Goal: Transaction & Acquisition: Book appointment/travel/reservation

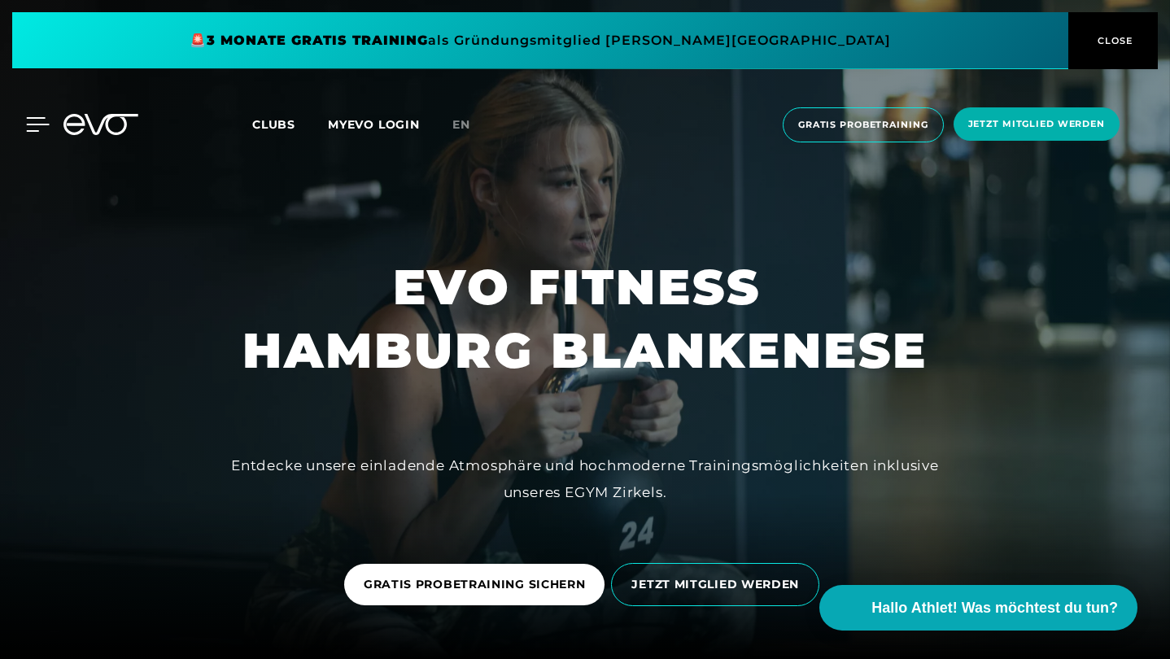
click at [41, 130] on icon at bounding box center [38, 124] width 24 height 15
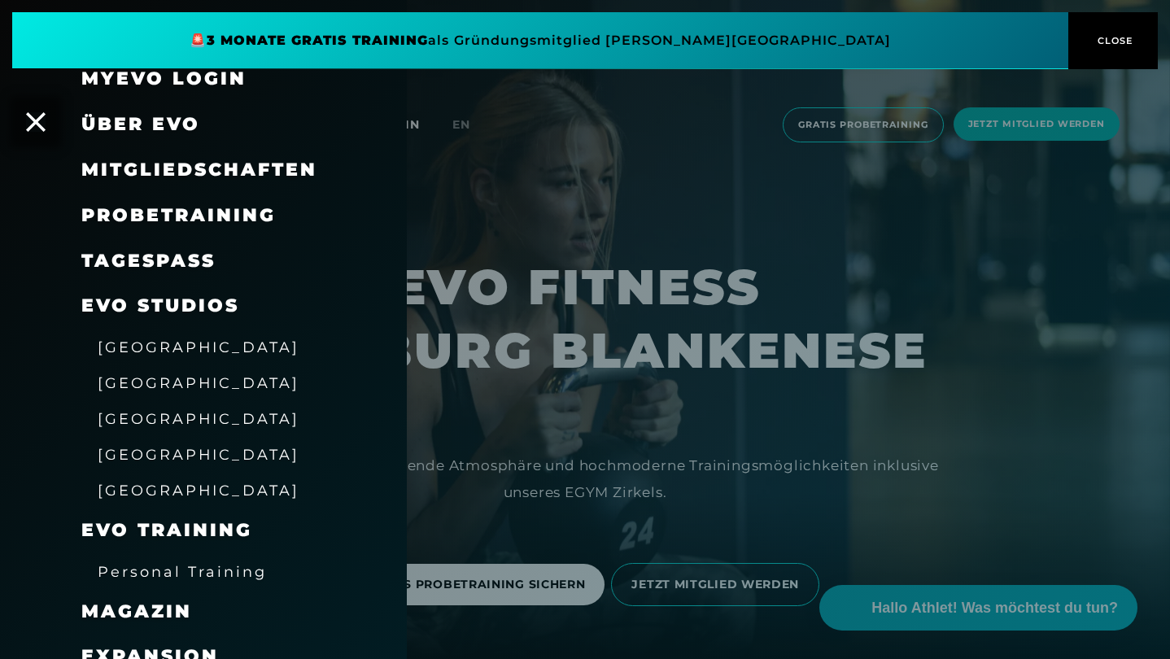
scroll to position [26, 0]
click at [32, 126] on icon at bounding box center [35, 121] width 21 height 21
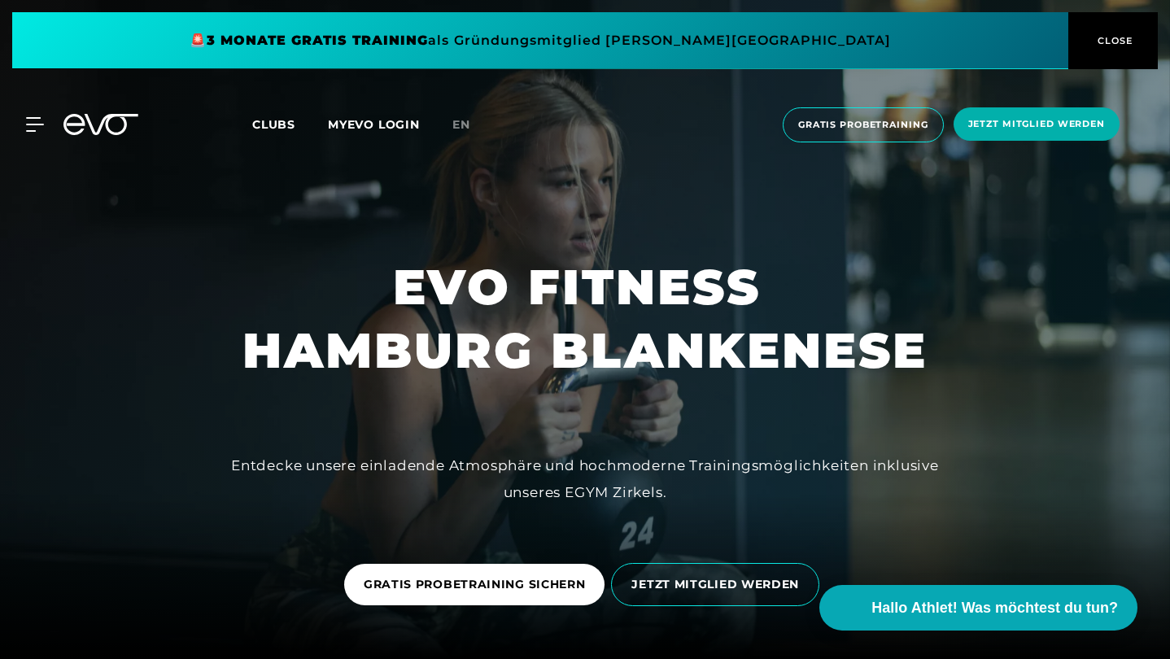
click at [464, 116] on link "en" at bounding box center [470, 125] width 37 height 19
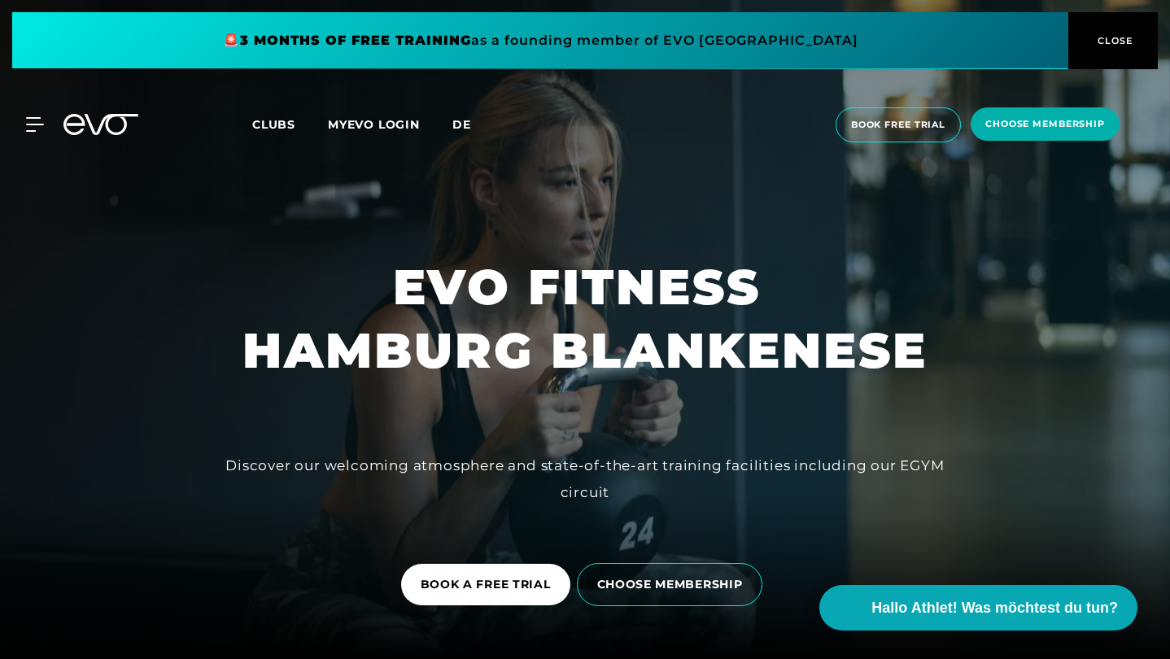
click at [462, 121] on span "de" at bounding box center [461, 124] width 19 height 15
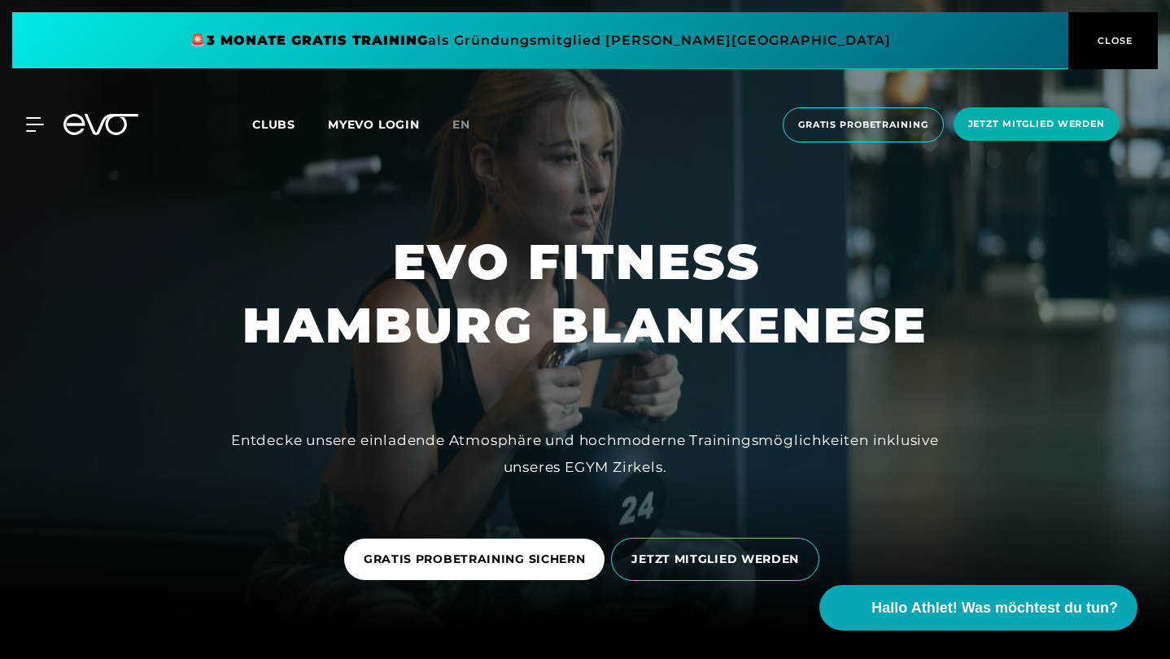
scroll to position [27, 0]
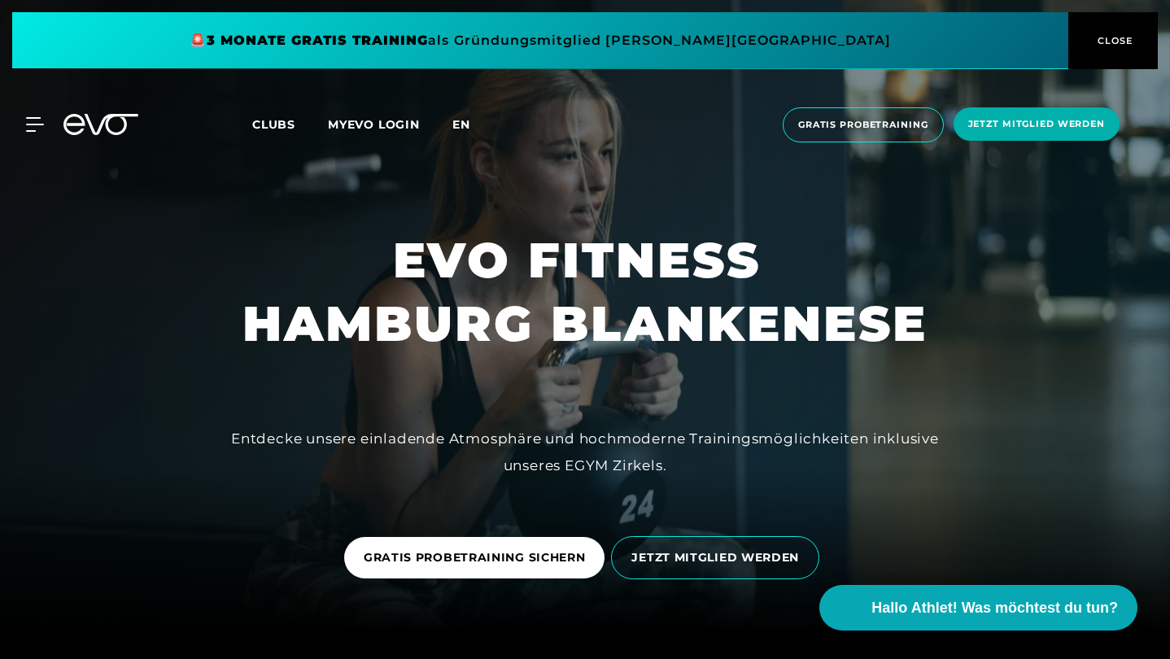
click at [467, 122] on span "en" at bounding box center [461, 124] width 18 height 15
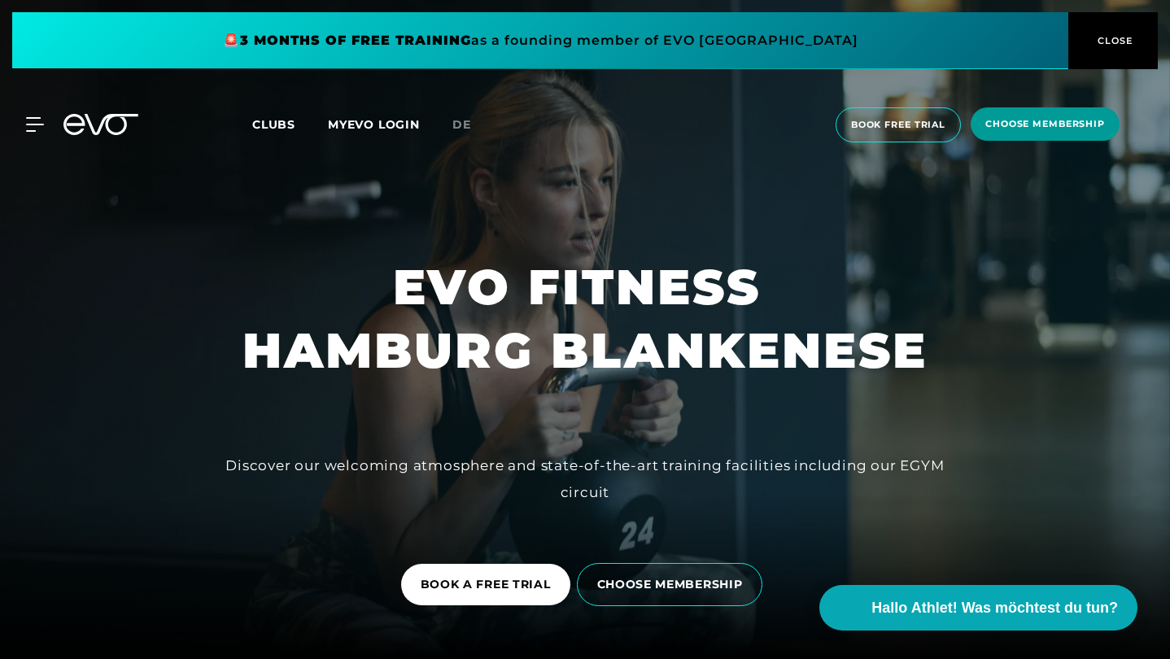
click at [996, 135] on span "choose membership" at bounding box center [1044, 123] width 149 height 33
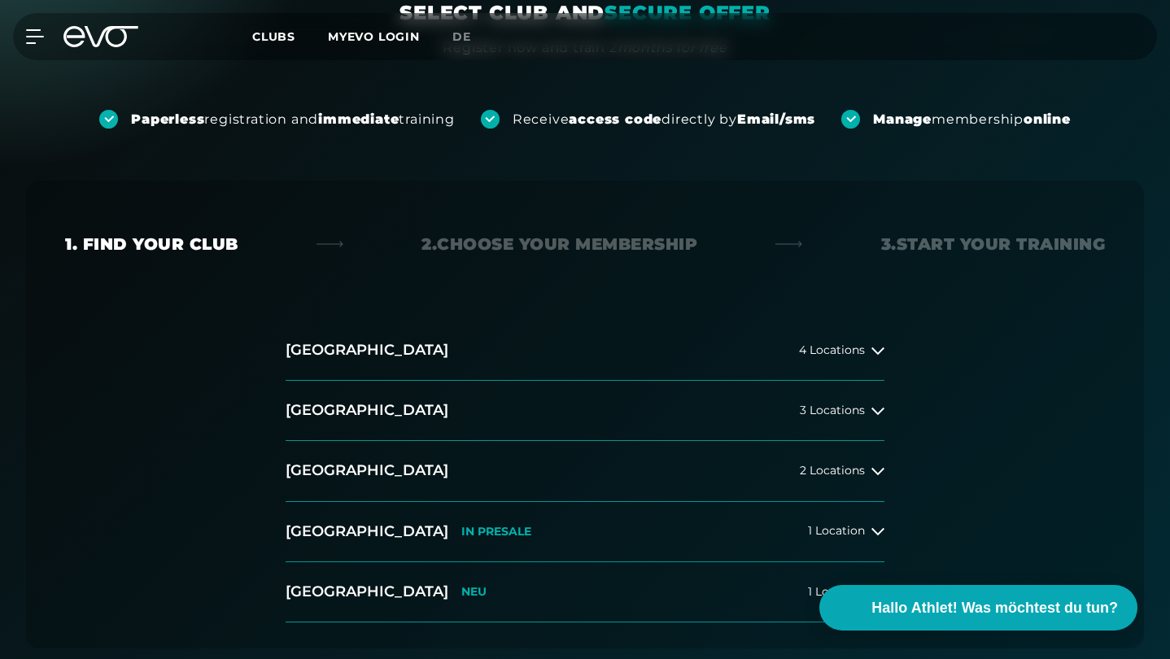
scroll to position [211, 0]
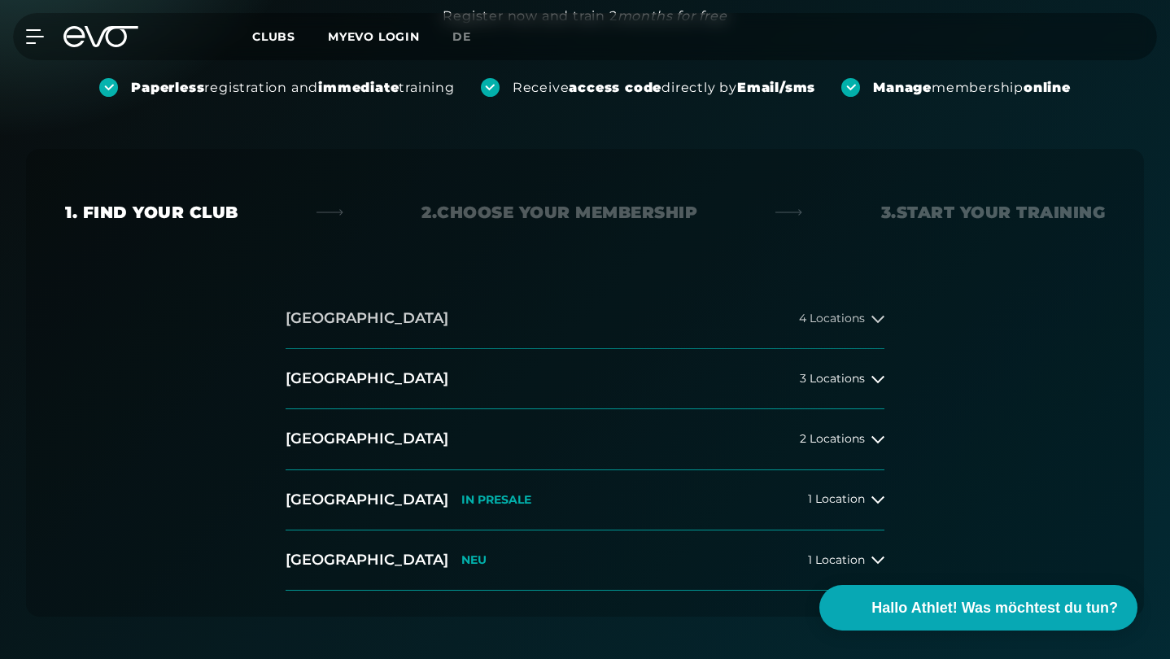
click at [774, 323] on button "Hamburg 4 Locations" at bounding box center [585, 319] width 599 height 60
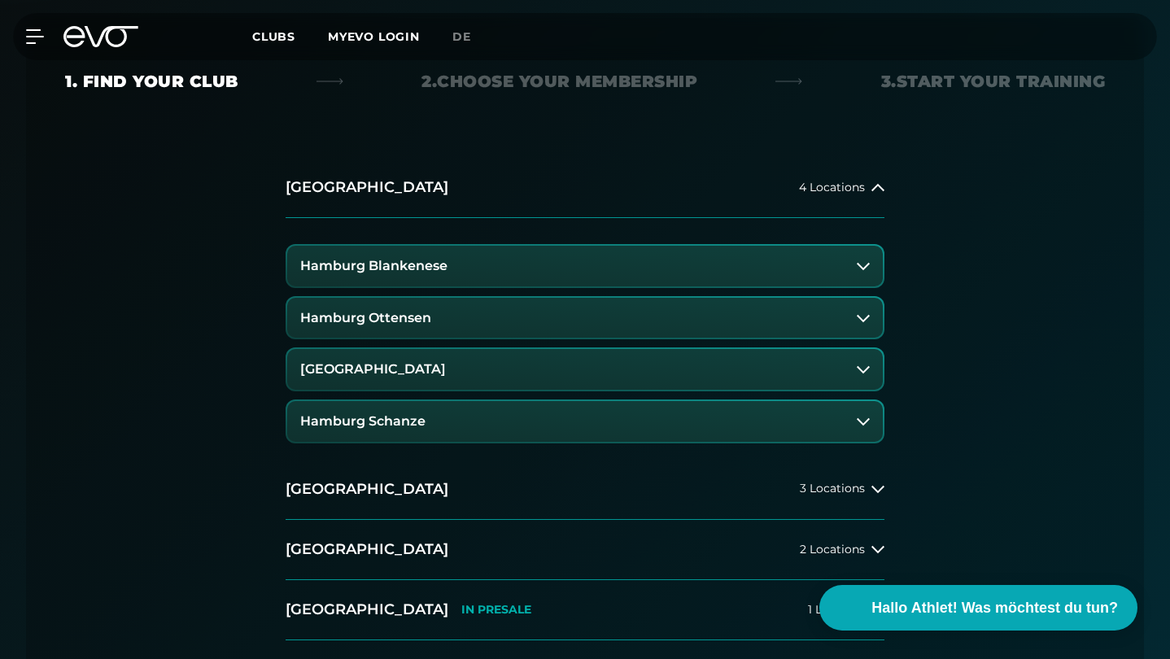
scroll to position [344, 0]
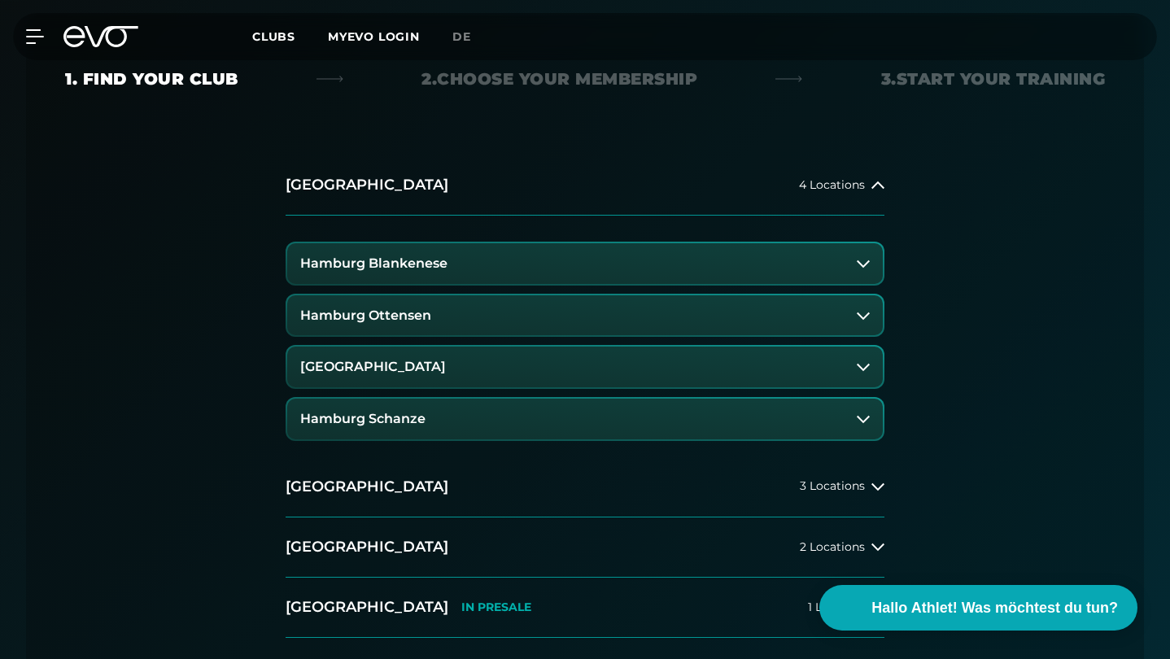
click at [463, 327] on button "Hamburg Ottensen" at bounding box center [584, 315] width 595 height 41
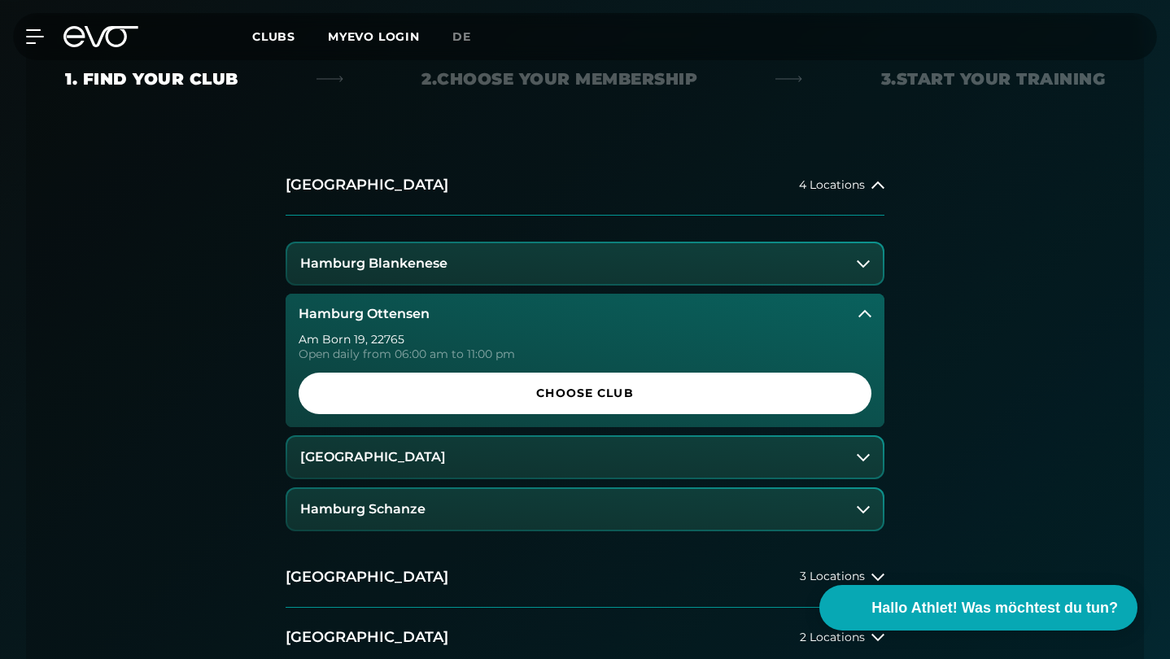
click at [461, 321] on button "Hamburg Ottensen" at bounding box center [585, 314] width 599 height 41
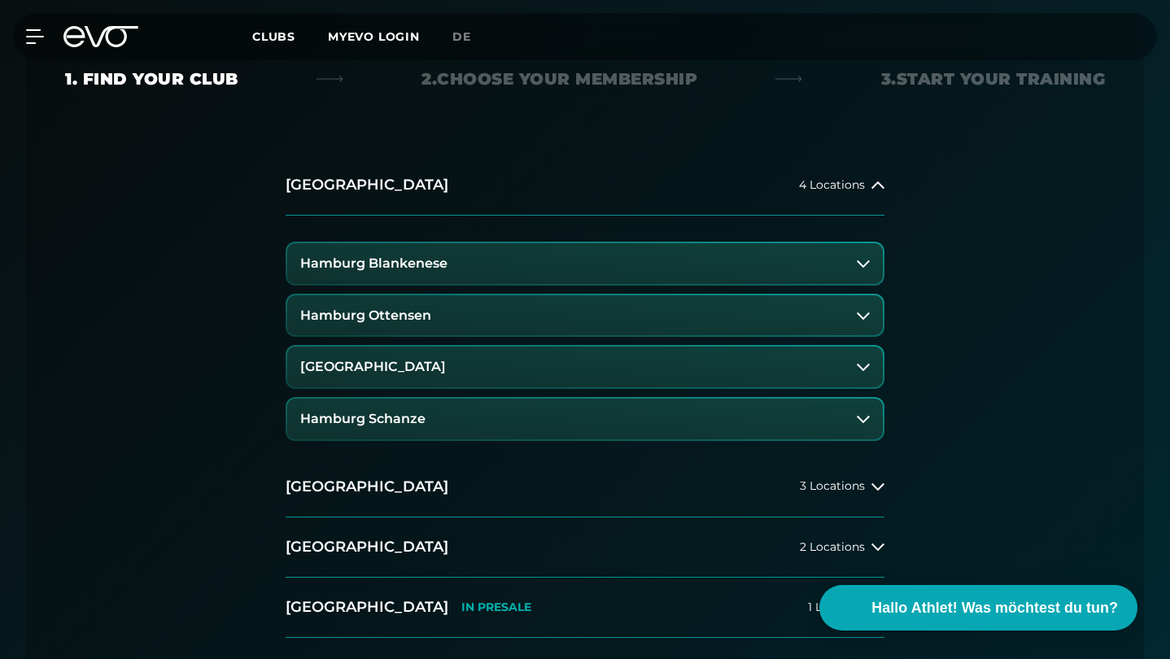
click at [461, 266] on button "Hamburg Blankenese" at bounding box center [584, 263] width 595 height 41
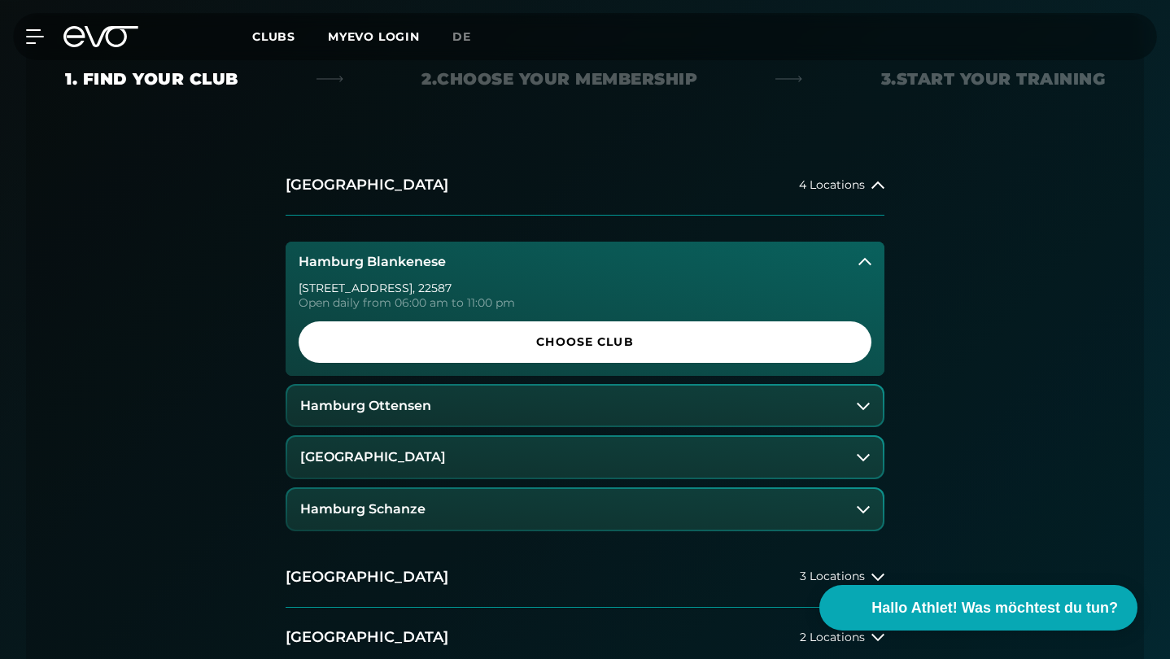
click at [420, 264] on h3 "Hamburg Blankenese" at bounding box center [372, 262] width 147 height 15
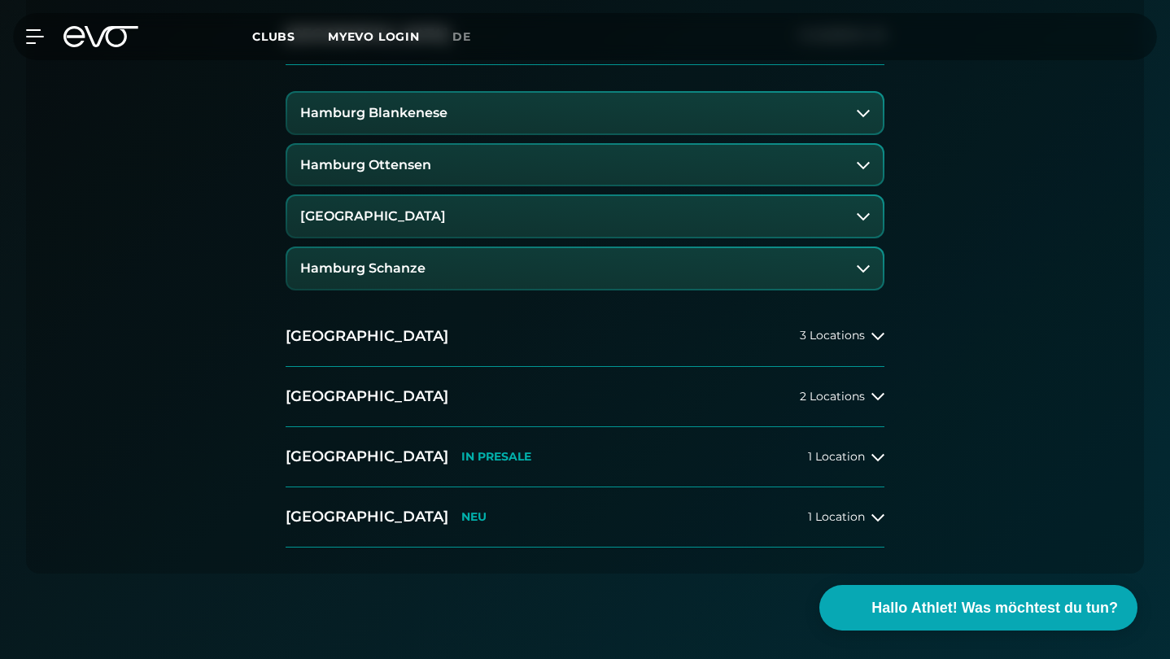
scroll to position [493, 0]
click at [437, 113] on h3 "Hamburg Blankenese" at bounding box center [373, 114] width 147 height 15
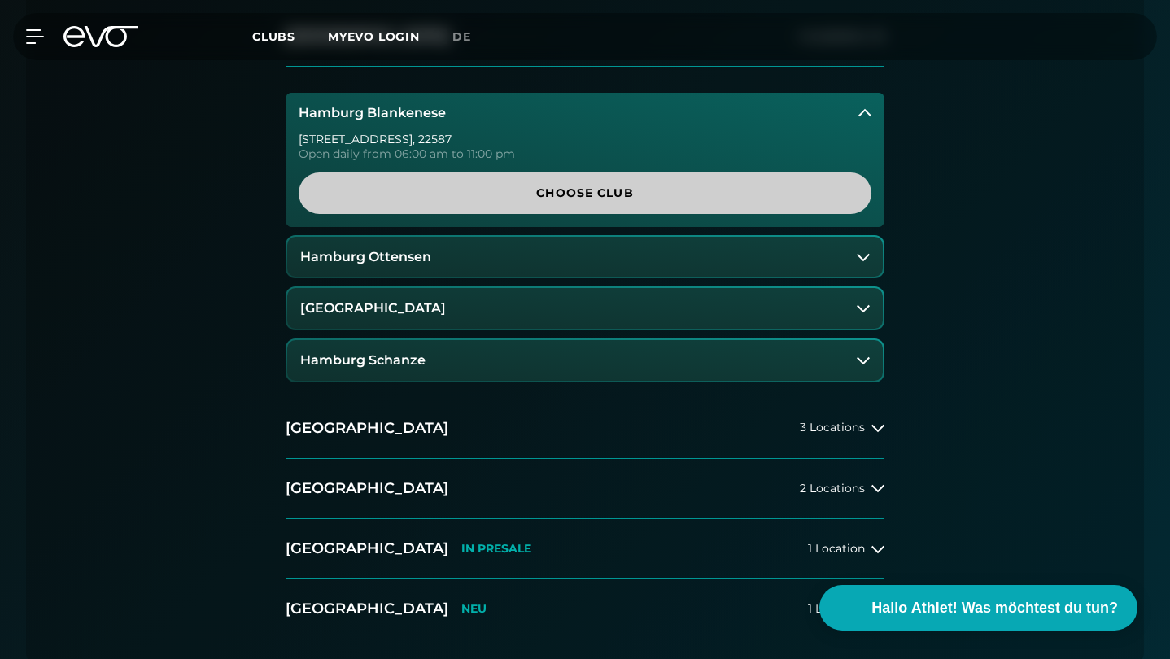
click at [460, 190] on span "Choose Club" at bounding box center [585, 193] width 534 height 17
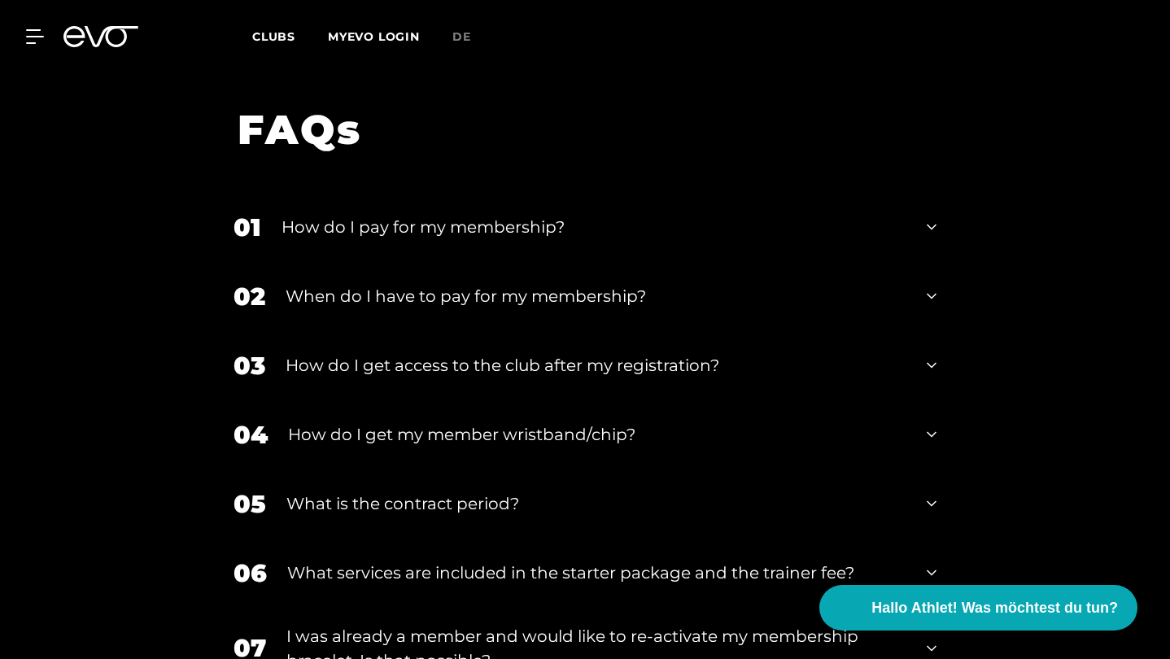
scroll to position [2562, 0]
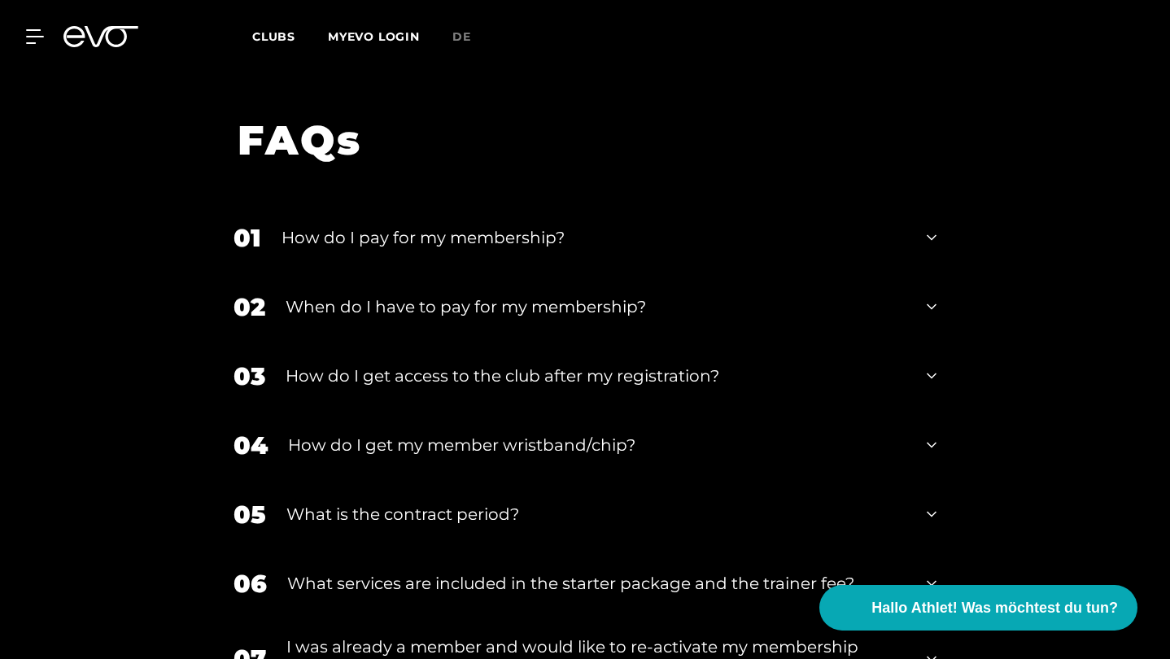
click at [443, 225] on div "How do I pay for my membership?" at bounding box center [593, 237] width 625 height 24
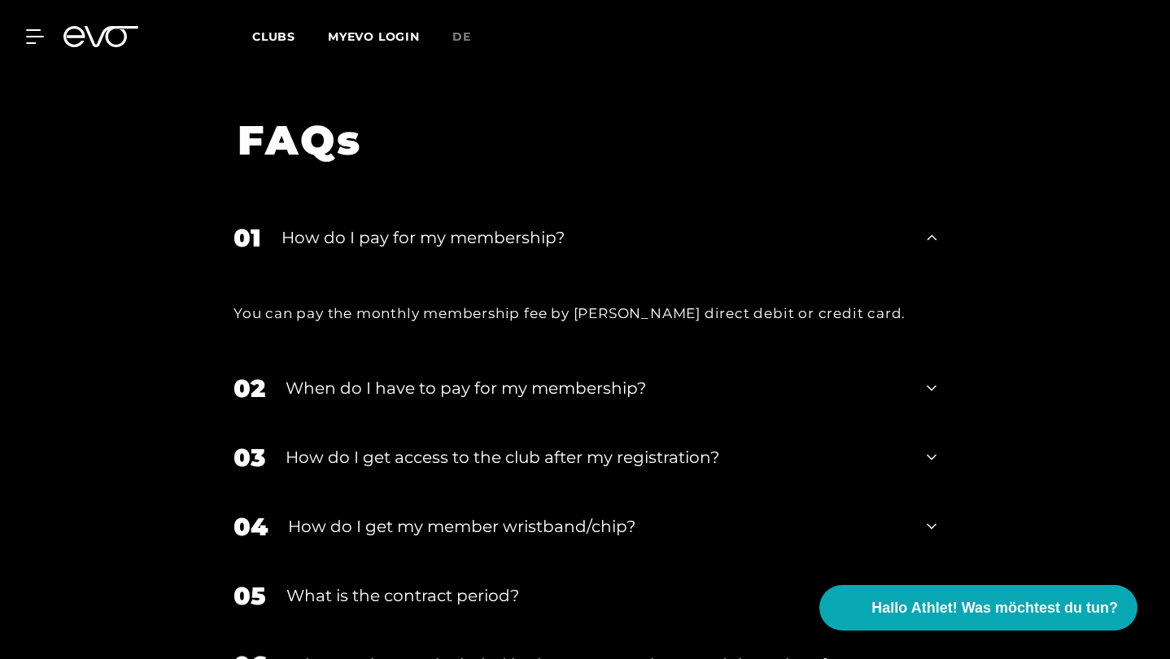
click at [486, 225] on div "How do I pay for my membership?" at bounding box center [593, 237] width 625 height 24
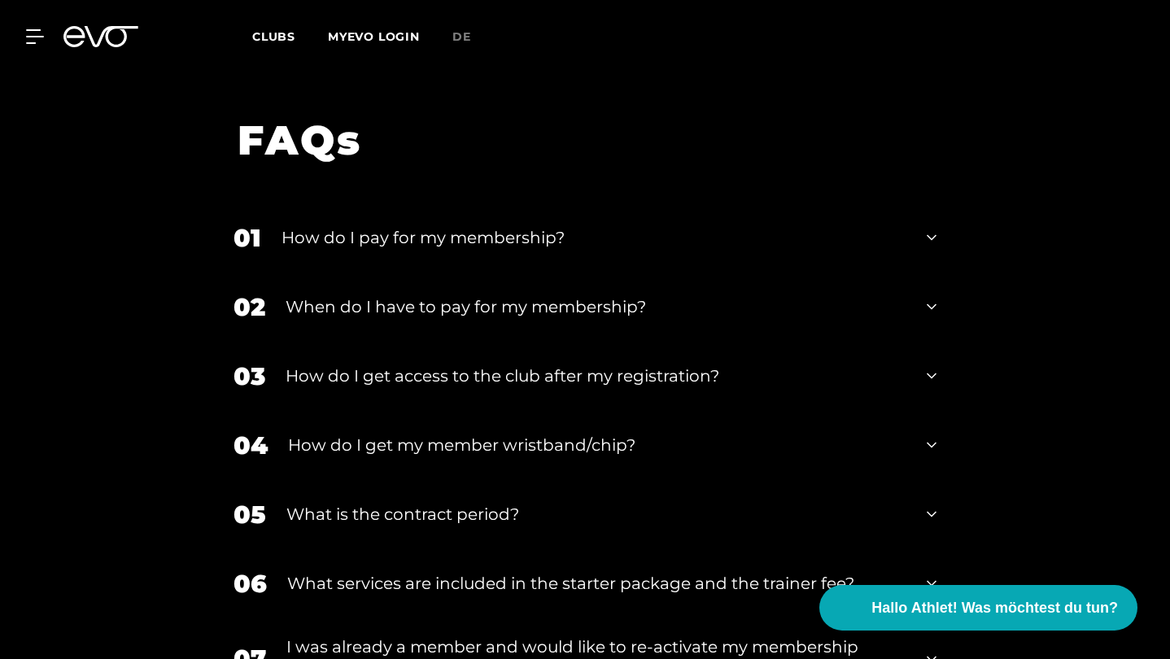
click at [482, 294] on div "When do I have to pay for my membership?" at bounding box center [596, 306] width 621 height 24
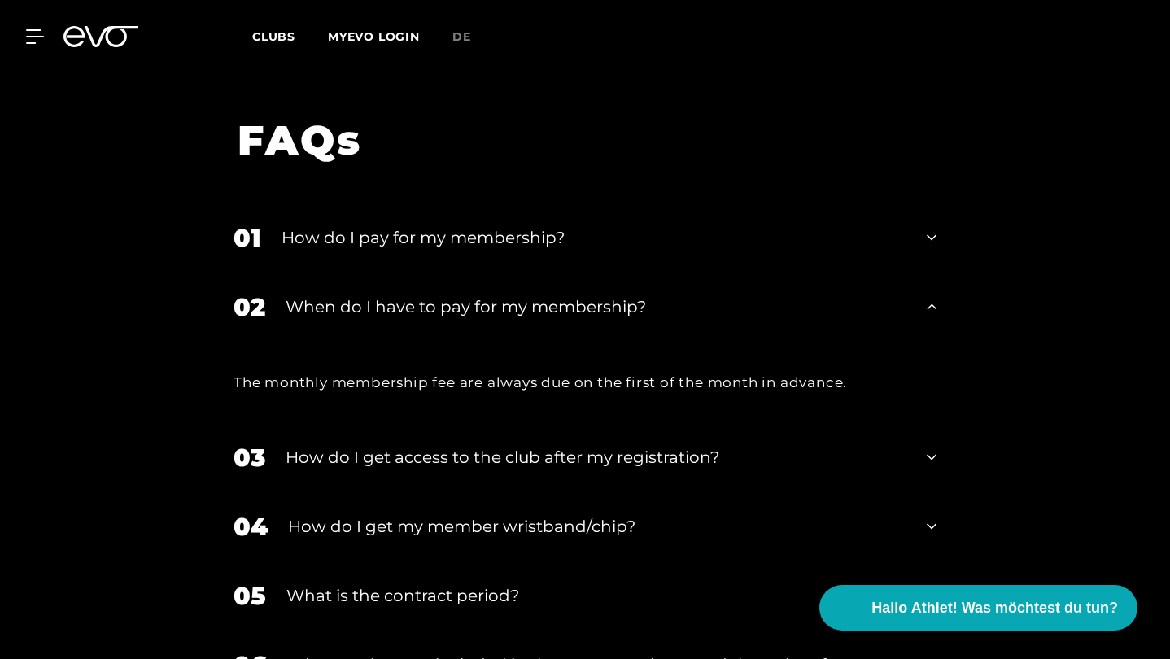
click at [570, 294] on div "When do I have to pay for my membership?" at bounding box center [596, 306] width 621 height 24
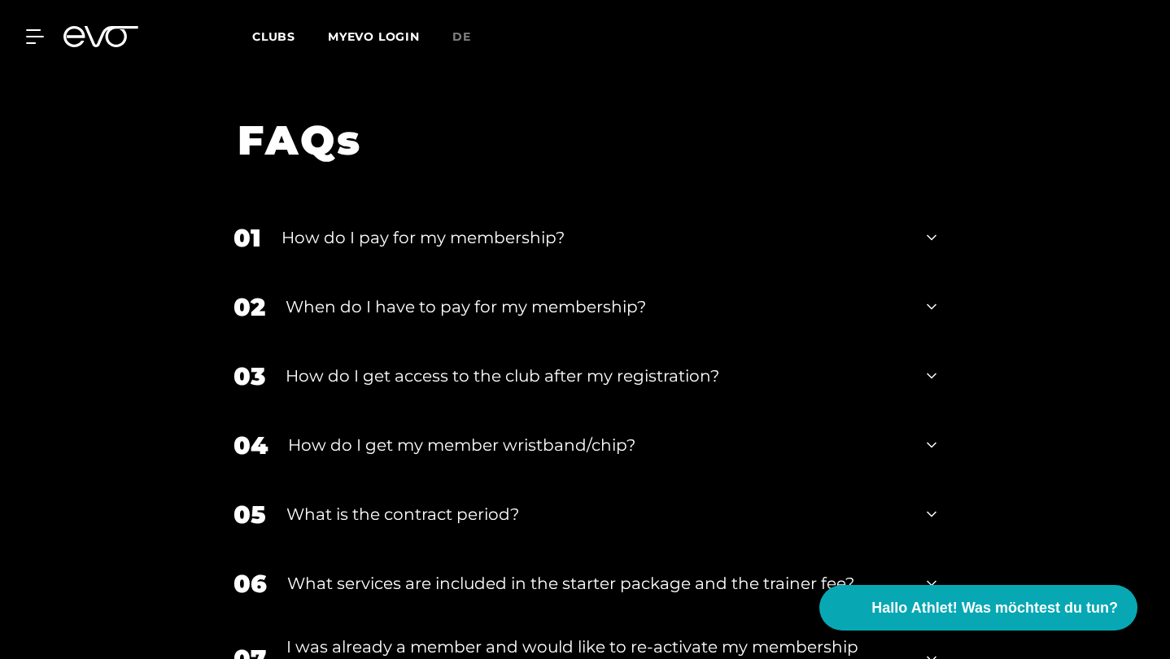
click at [555, 364] on div "How do I get access to the club after my registration?" at bounding box center [596, 376] width 621 height 24
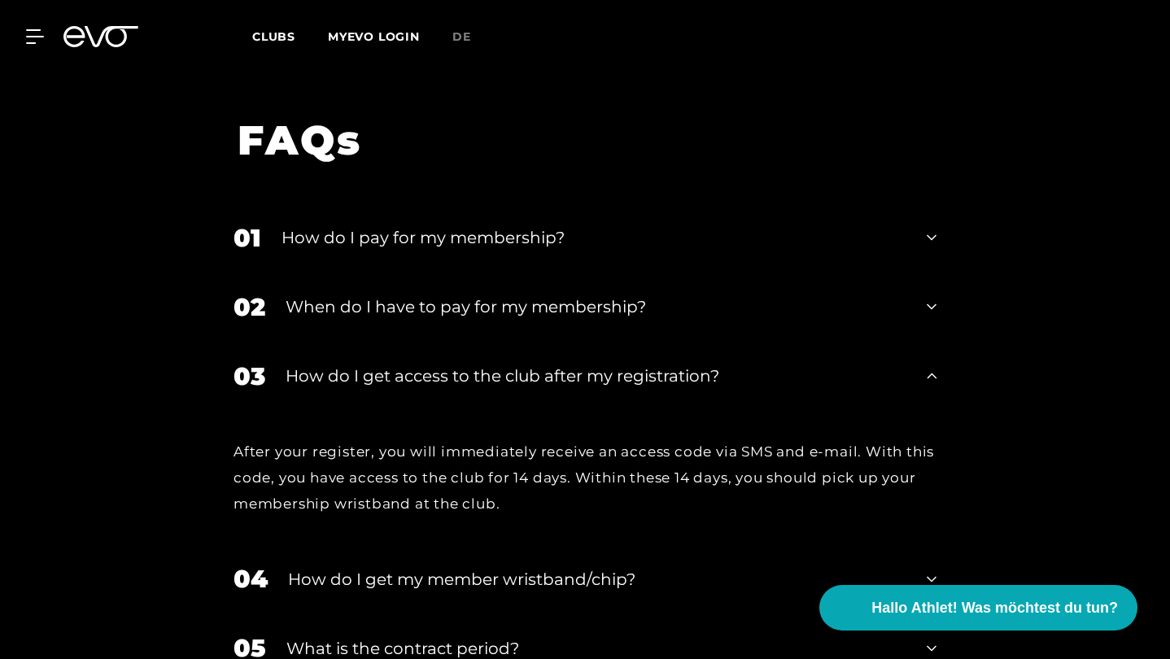
click at [566, 364] on div "How do I get access to the club after my registration?" at bounding box center [596, 376] width 621 height 24
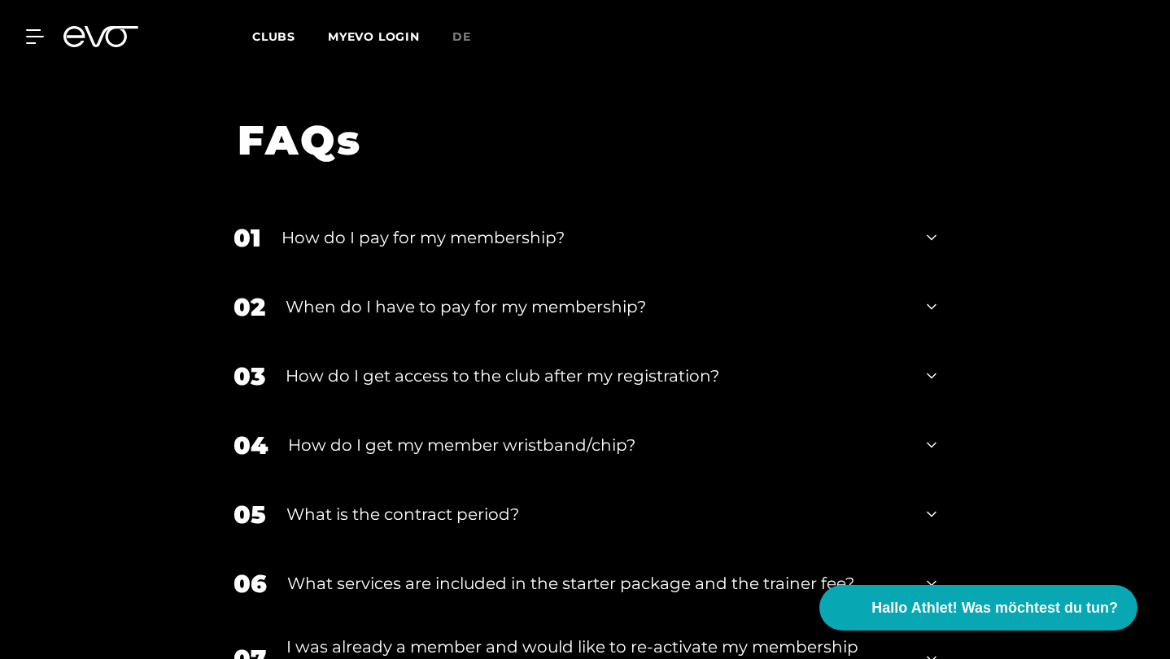
click at [535, 411] on div "04 How do I get my member wristband/chip?" at bounding box center [584, 445] width 735 height 69
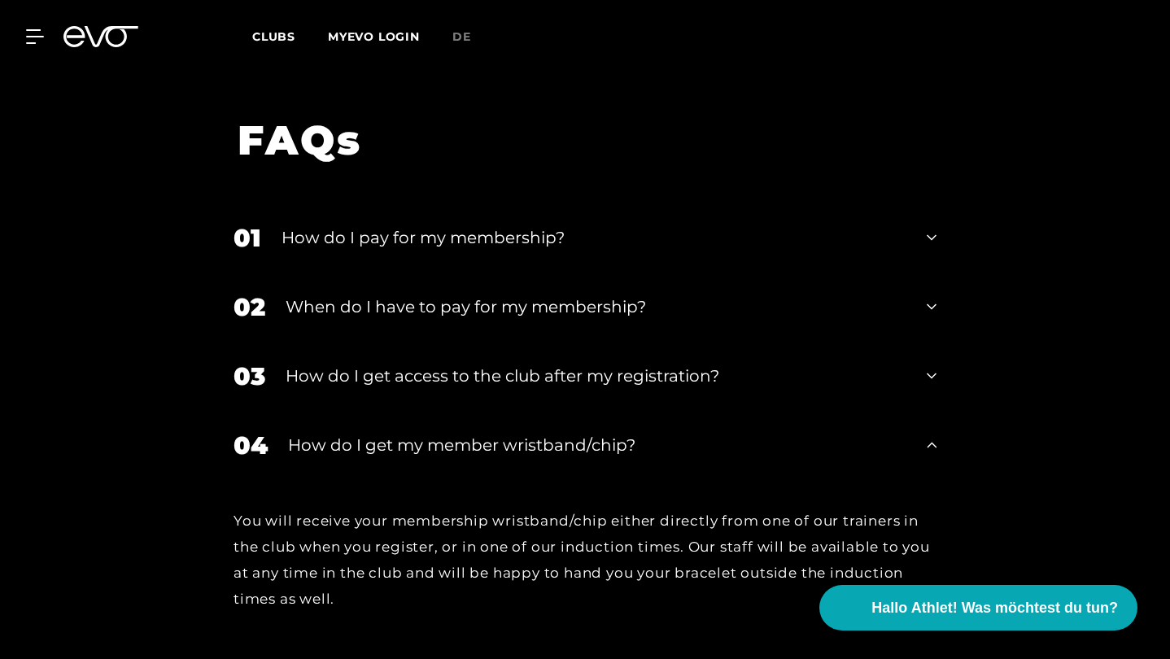
click at [533, 411] on div "04 How do I get my member wristband/chip?" at bounding box center [584, 445] width 735 height 69
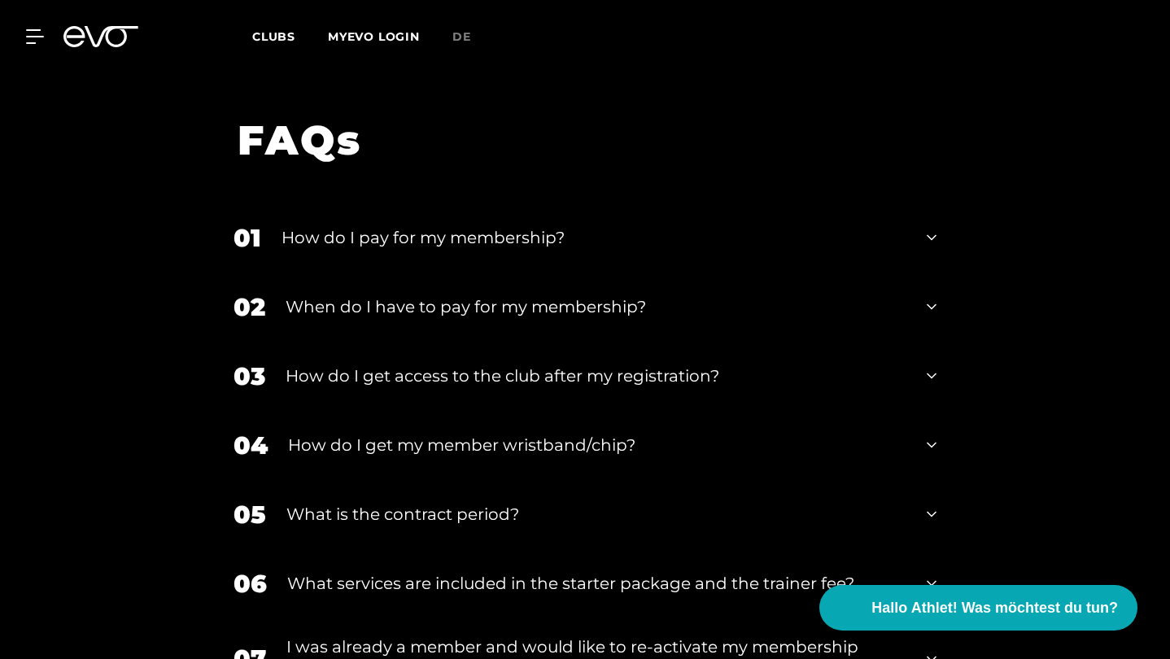
click at [519, 480] on div "05 What is the contract period?" at bounding box center [584, 514] width 735 height 69
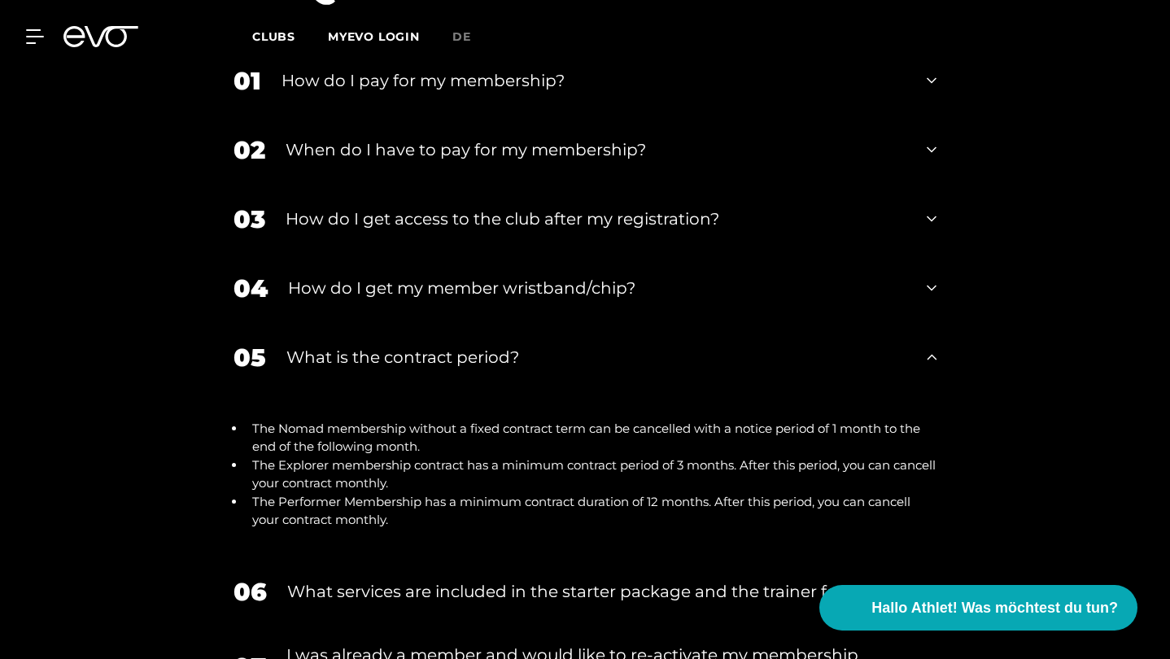
scroll to position [2720, 0]
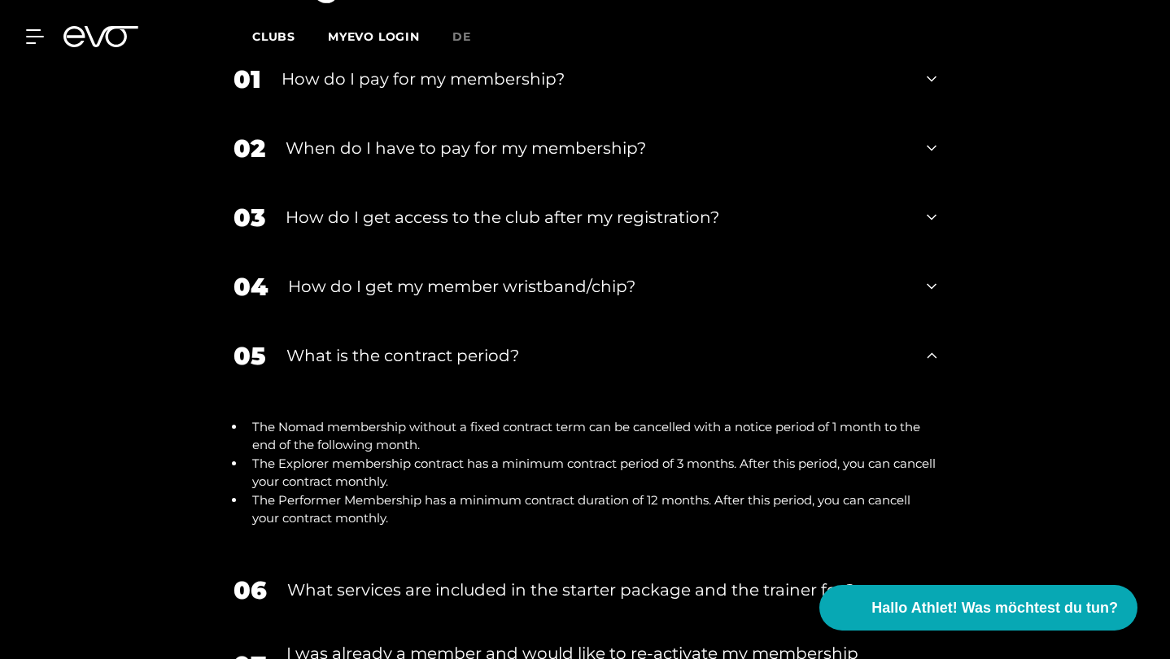
click at [517, 343] on div "What is the contract period?" at bounding box center [596, 355] width 620 height 24
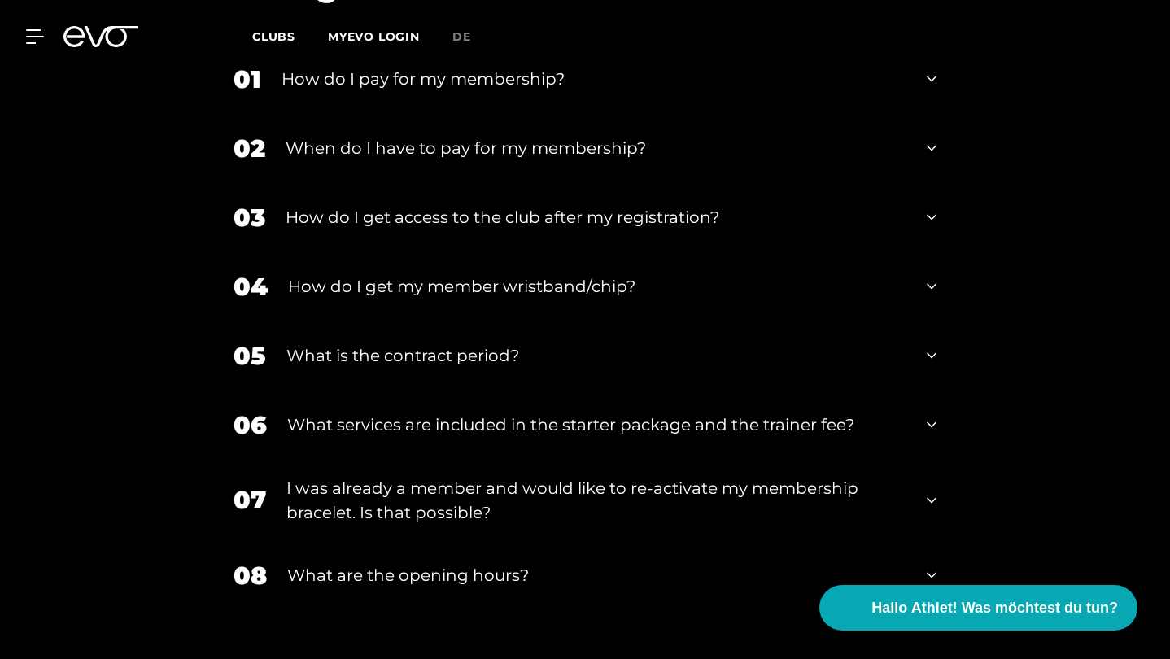
click at [510, 412] on div "What services are included in the starter package and the trainer fee?" at bounding box center [596, 424] width 619 height 24
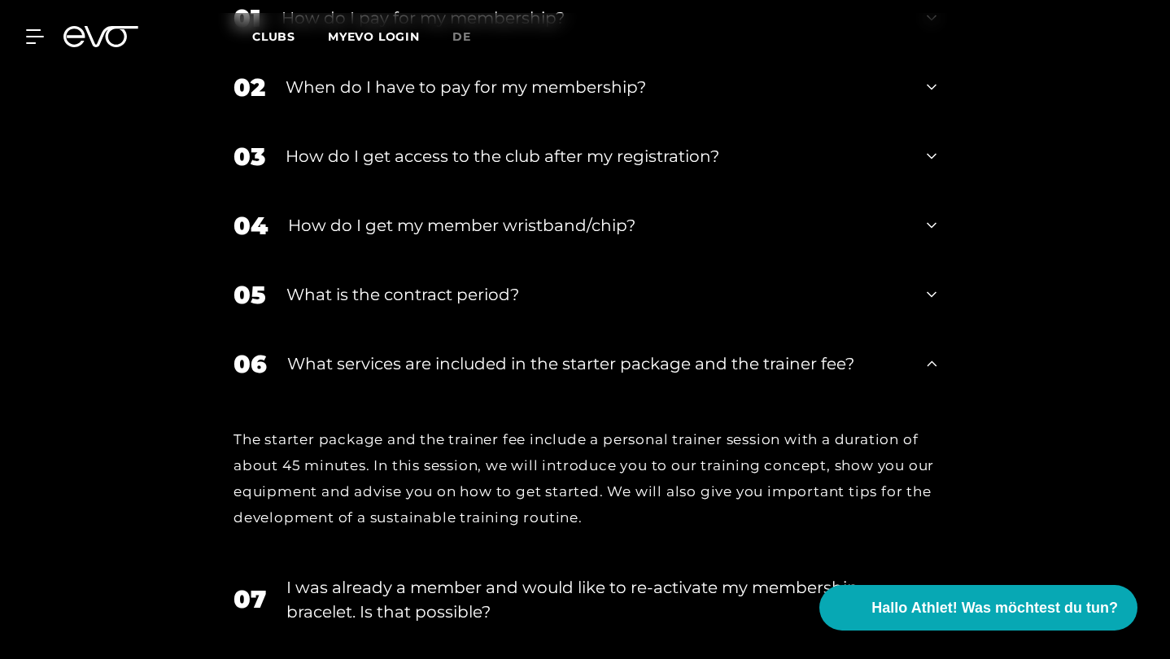
scroll to position [2784, 0]
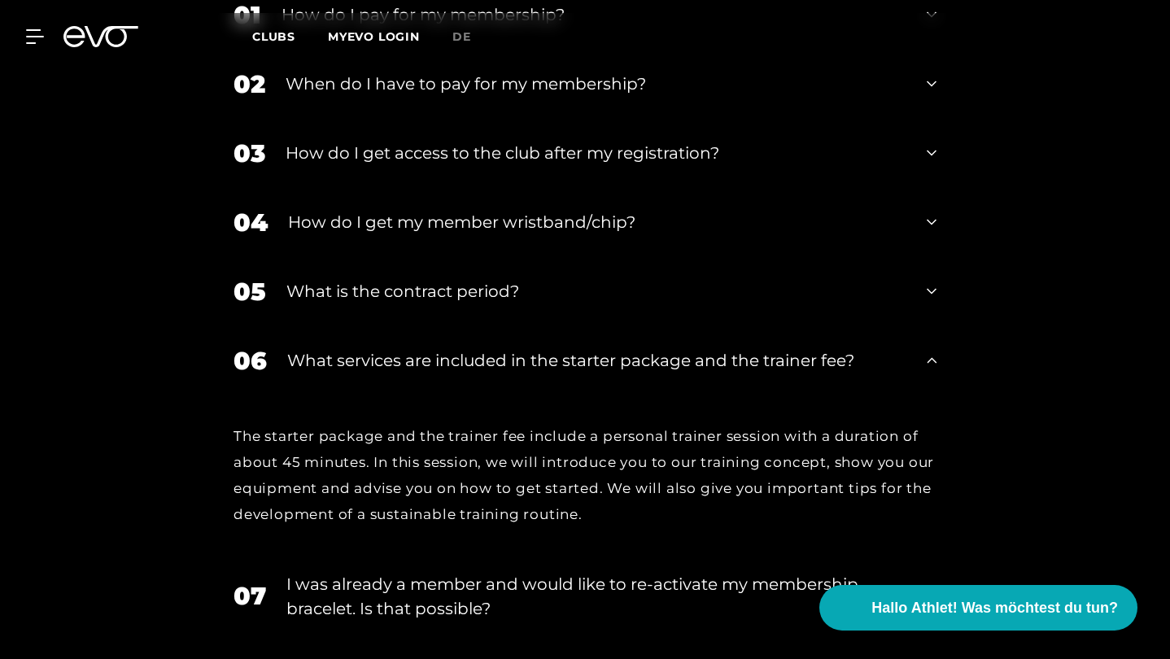
click at [621, 348] on div "What services are included in the starter package and the trainer fee?" at bounding box center [596, 360] width 619 height 24
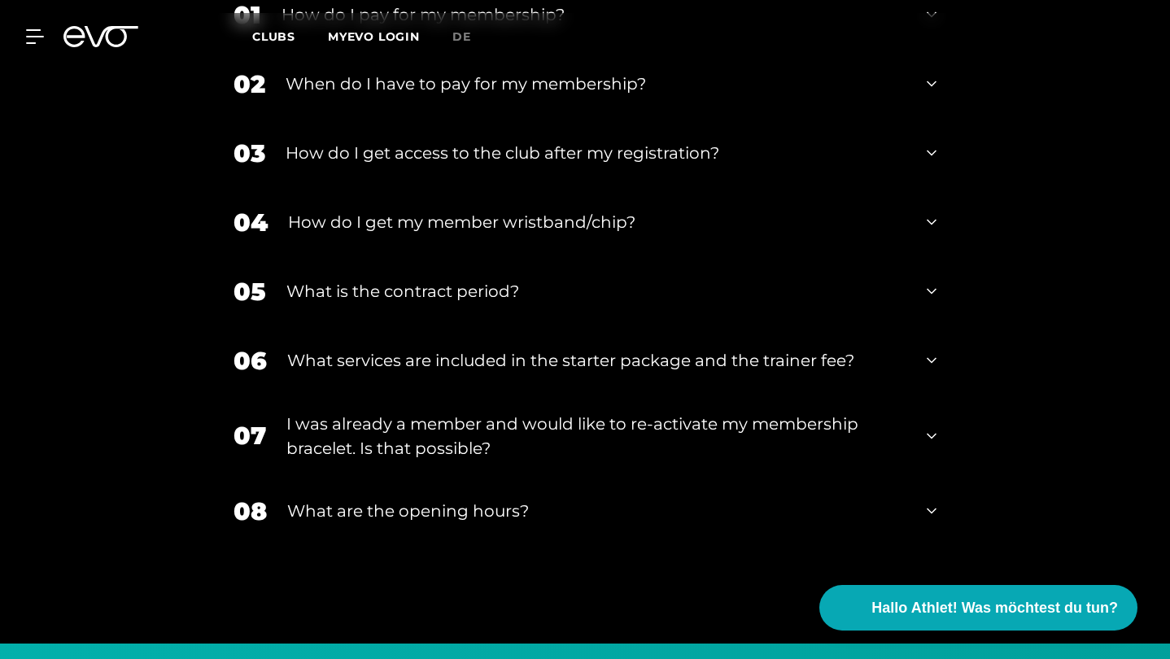
click at [613, 412] on div "I was already a member and would like to re-activate my membership bracelet. Is…" at bounding box center [596, 436] width 620 height 49
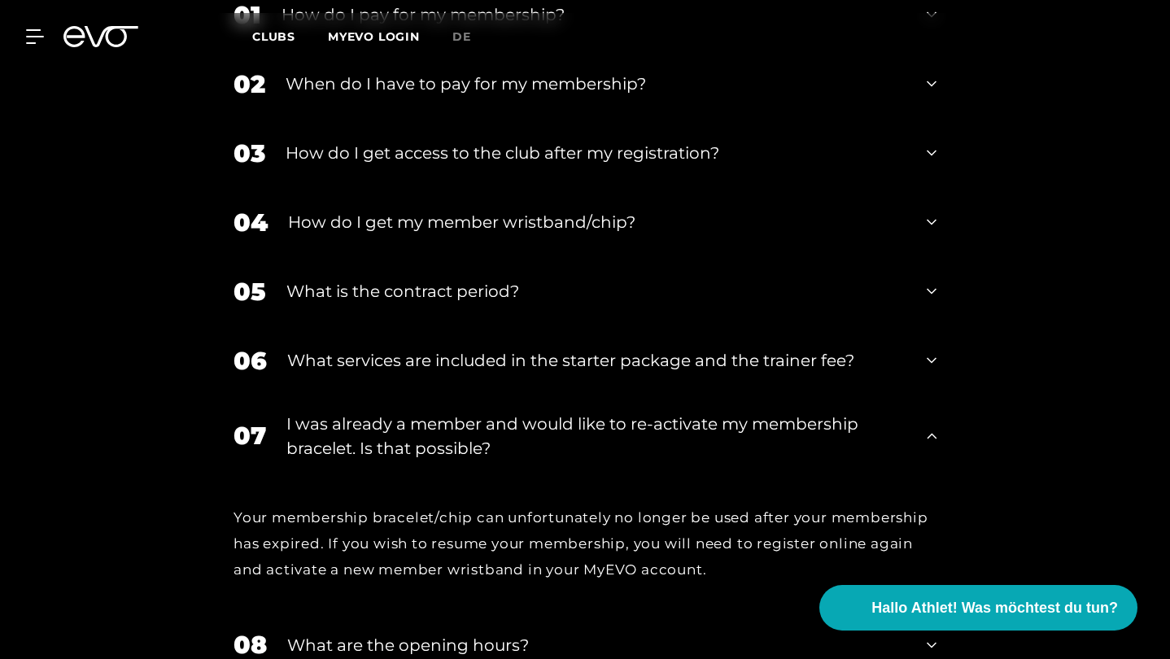
click at [613, 412] on div "I was already a member and would like to re-activate my membership bracelet. Is…" at bounding box center [596, 436] width 620 height 49
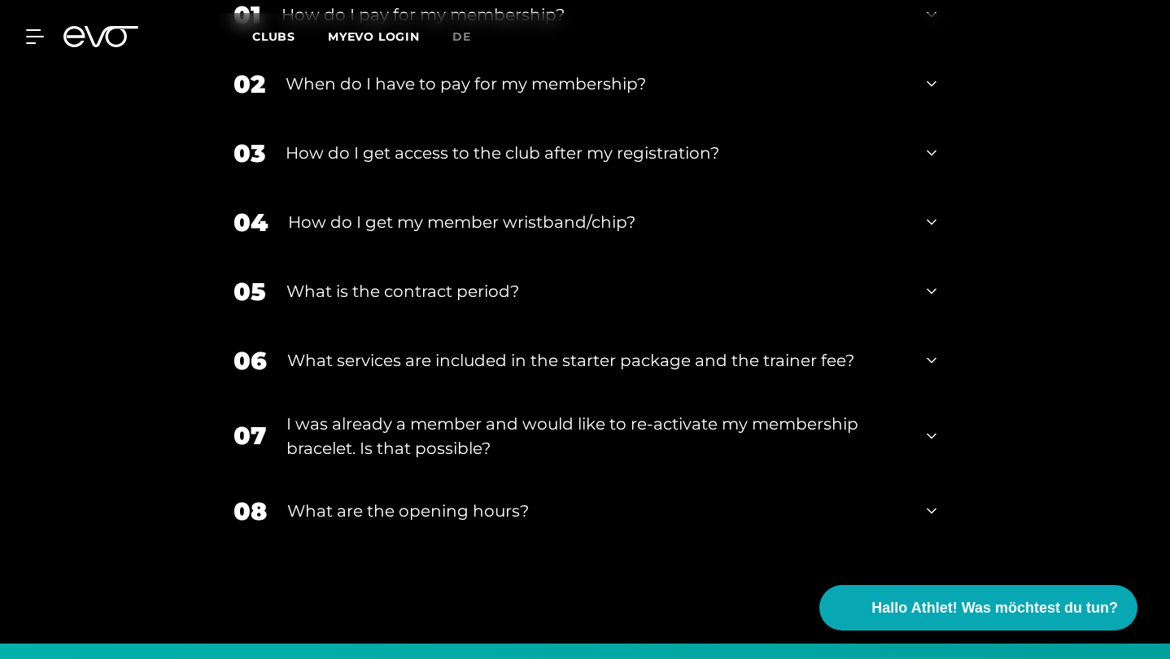
click at [549, 499] on div "What are the opening hours?" at bounding box center [596, 511] width 619 height 24
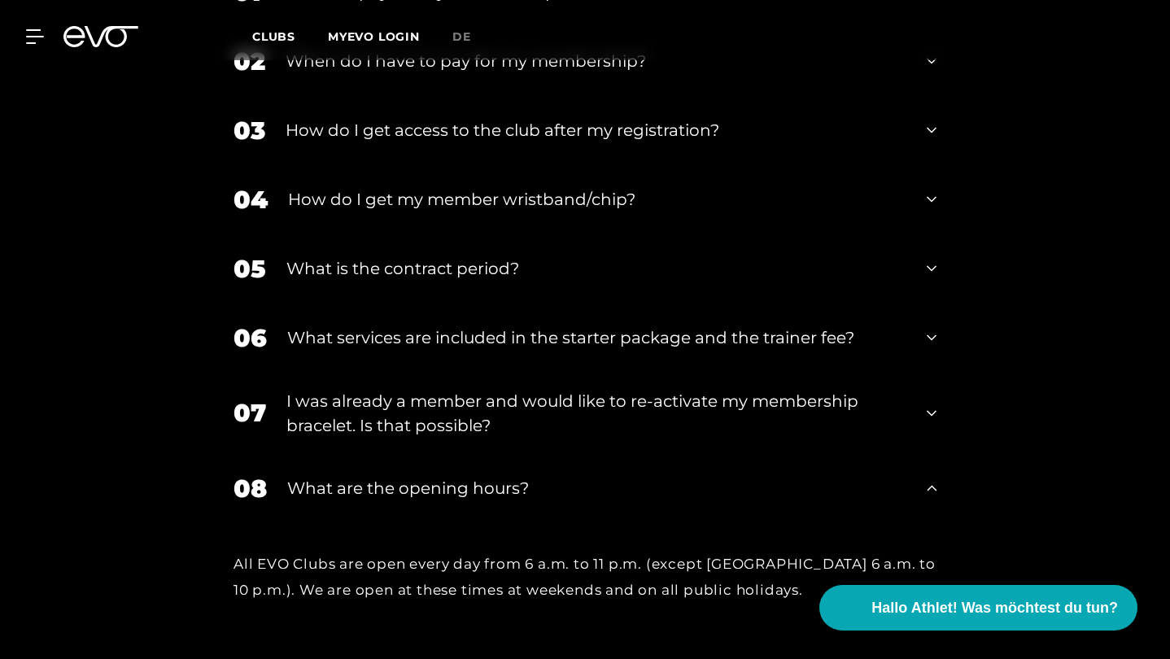
scroll to position [2806, 0]
click at [534, 477] on div "What are the opening hours?" at bounding box center [596, 489] width 619 height 24
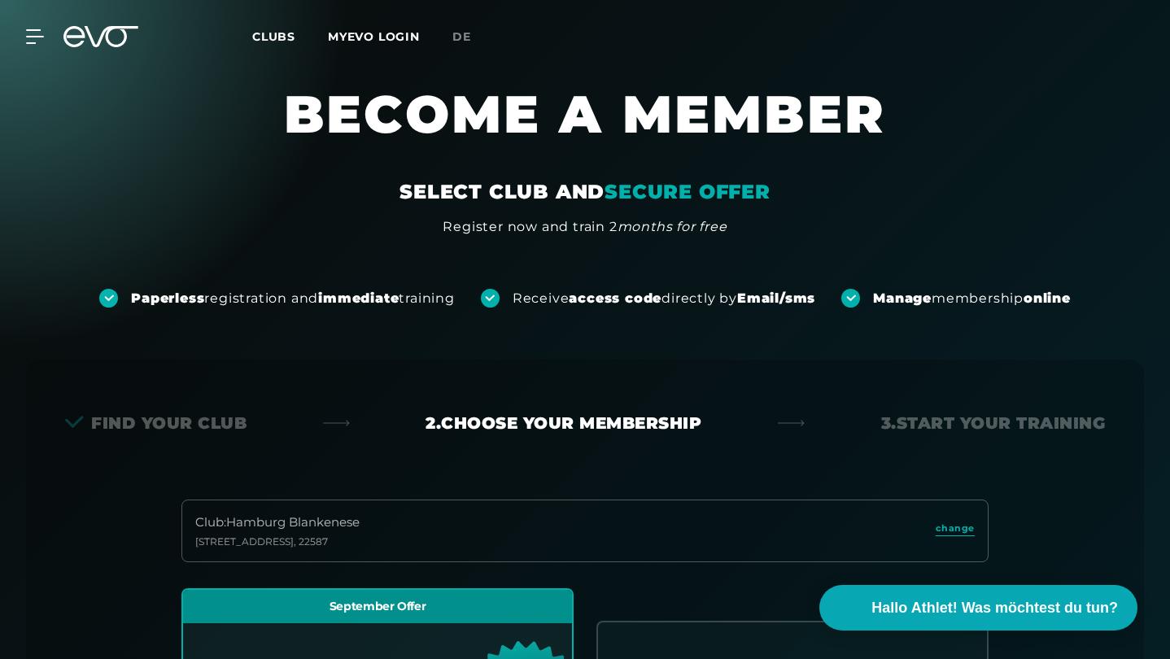
scroll to position [0, 0]
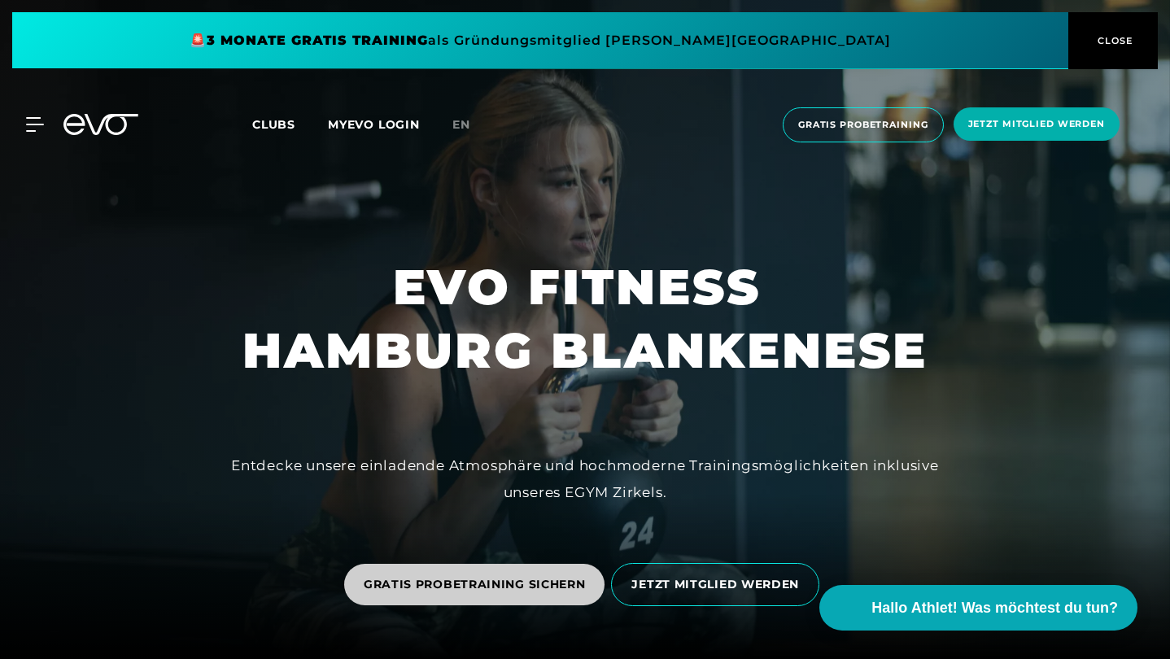
click at [465, 595] on span "GRATIS PROBETRAINING SICHERN" at bounding box center [474, 584] width 261 height 41
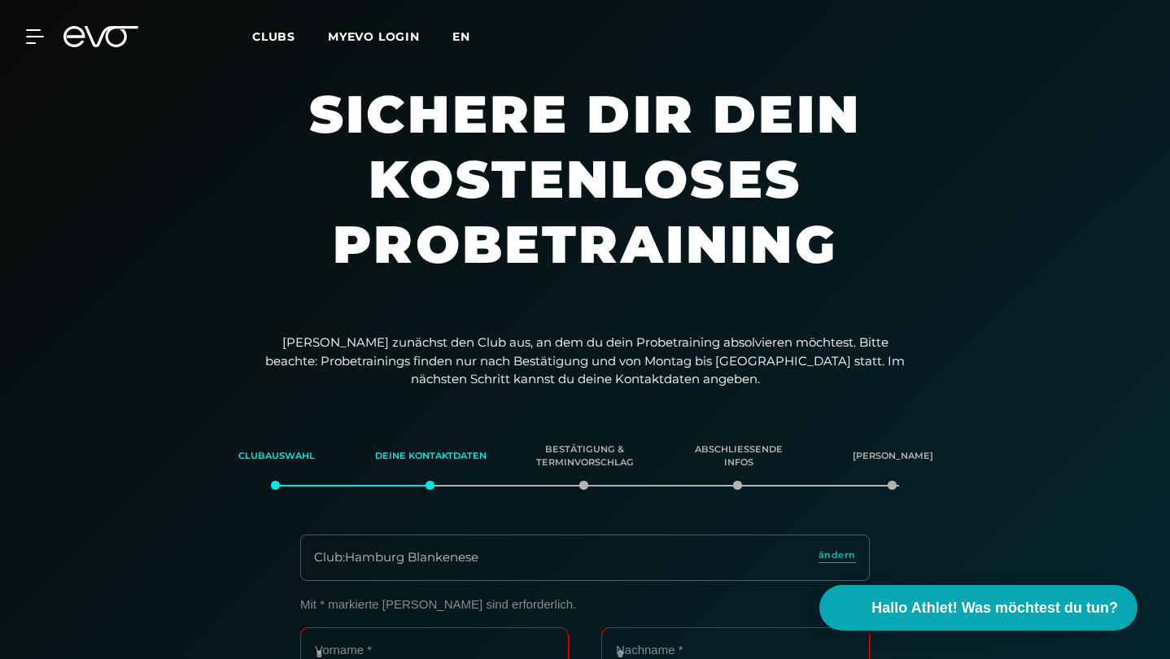
click at [454, 33] on span "en" at bounding box center [461, 36] width 18 height 15
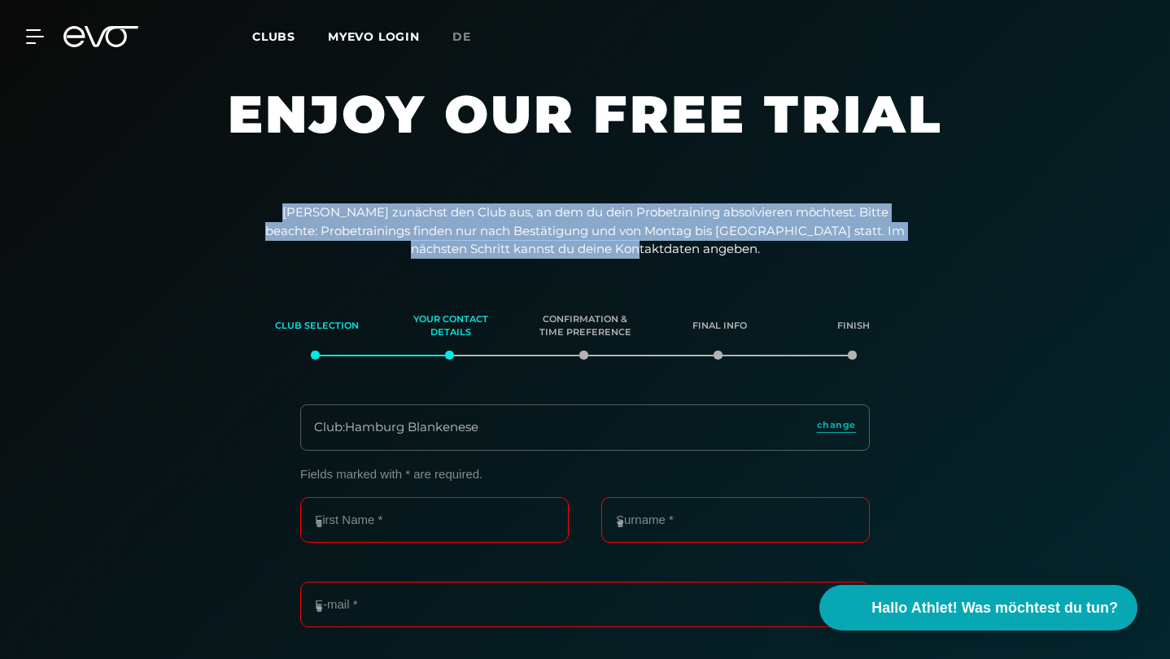
drag, startPoint x: 279, startPoint y: 207, endPoint x: 693, endPoint y: 252, distance: 416.5
click at [693, 252] on p "[PERSON_NAME] zunächst den Club aus, an dem du dein Probetraining absolvieren m…" at bounding box center [584, 230] width 651 height 55
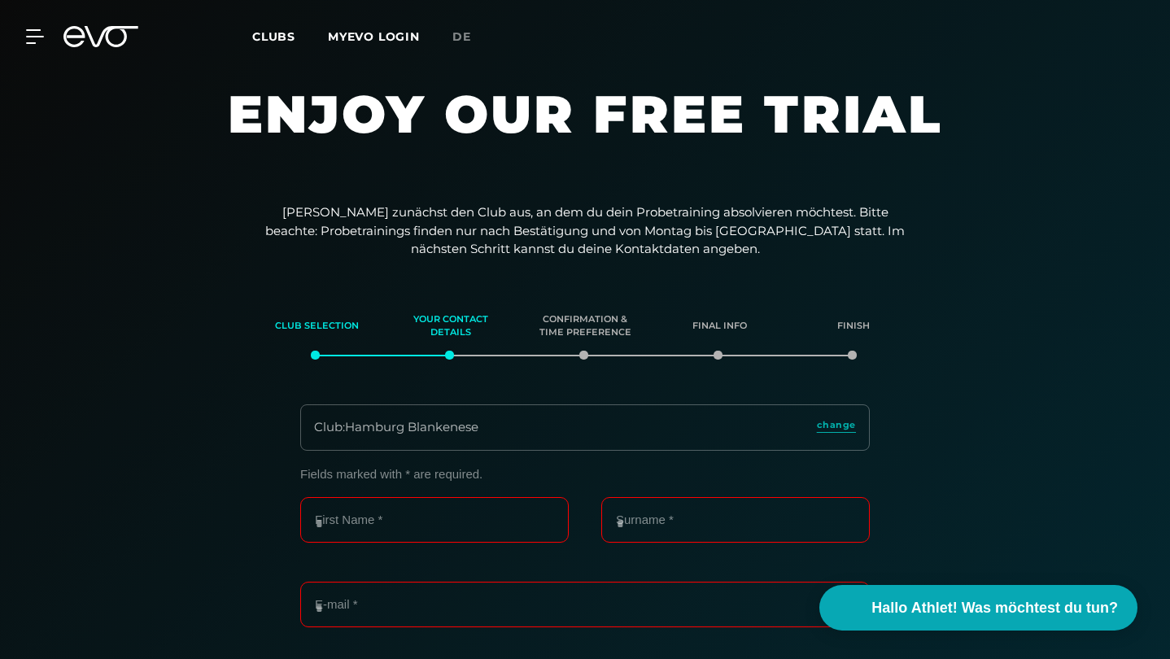
click at [207, 344] on section "Club selection Your contact details Confirmation & time preference Final info F…" at bounding box center [584, 607] width 1139 height 622
click at [238, 337] on section "Club selection Your contact details Confirmation & time preference Final info F…" at bounding box center [584, 607] width 1139 height 622
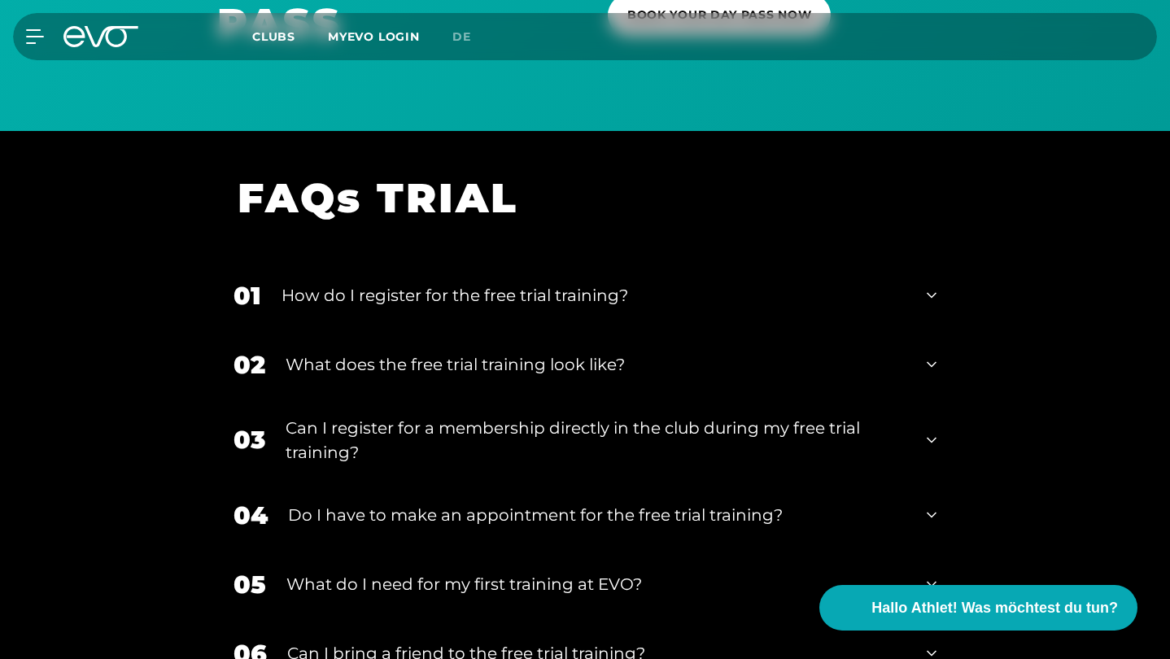
scroll to position [1829, 0]
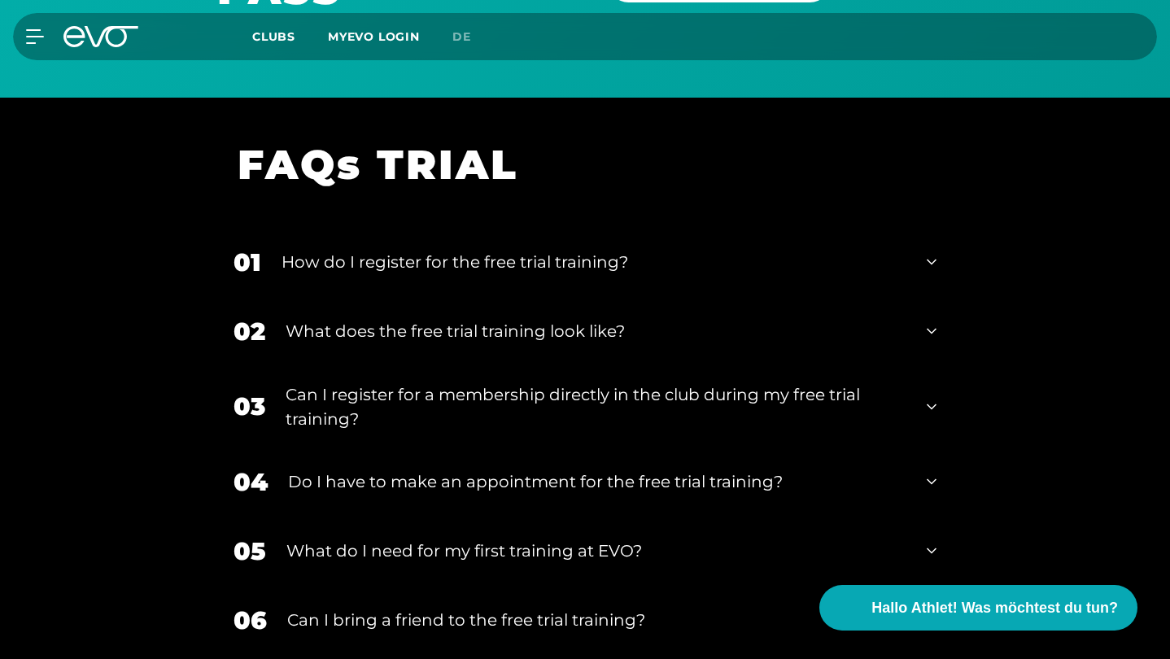
click at [407, 271] on div "01 How do I register for the free trial training?" at bounding box center [584, 262] width 735 height 69
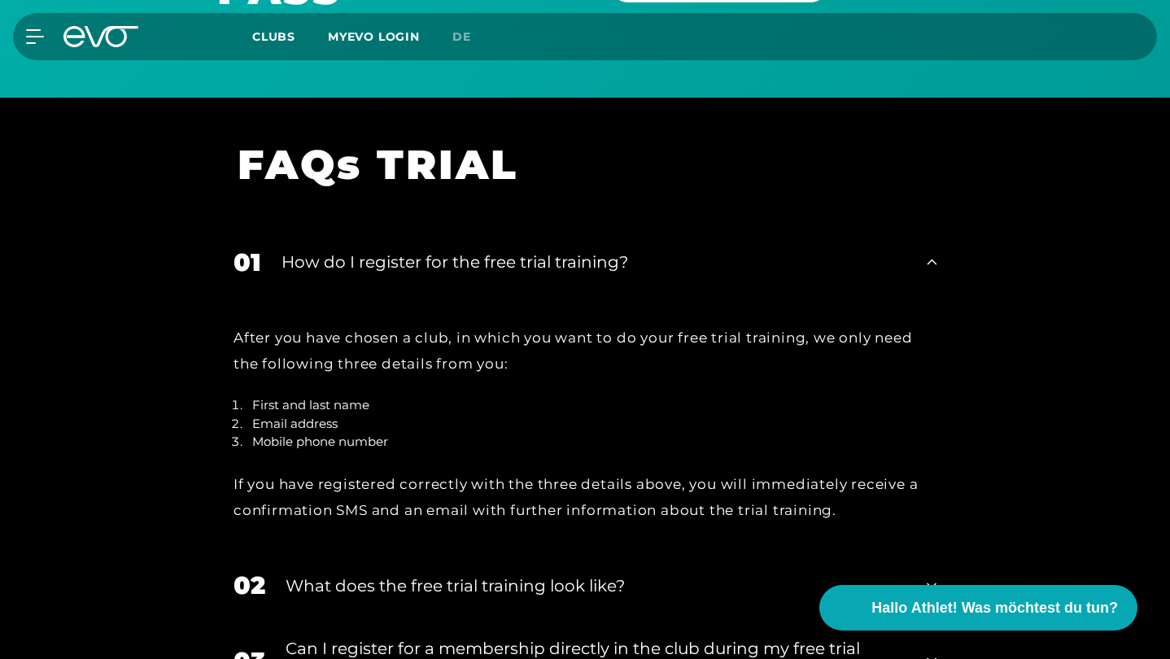
click at [427, 263] on div "How do I register for the free trial training?" at bounding box center [593, 262] width 625 height 24
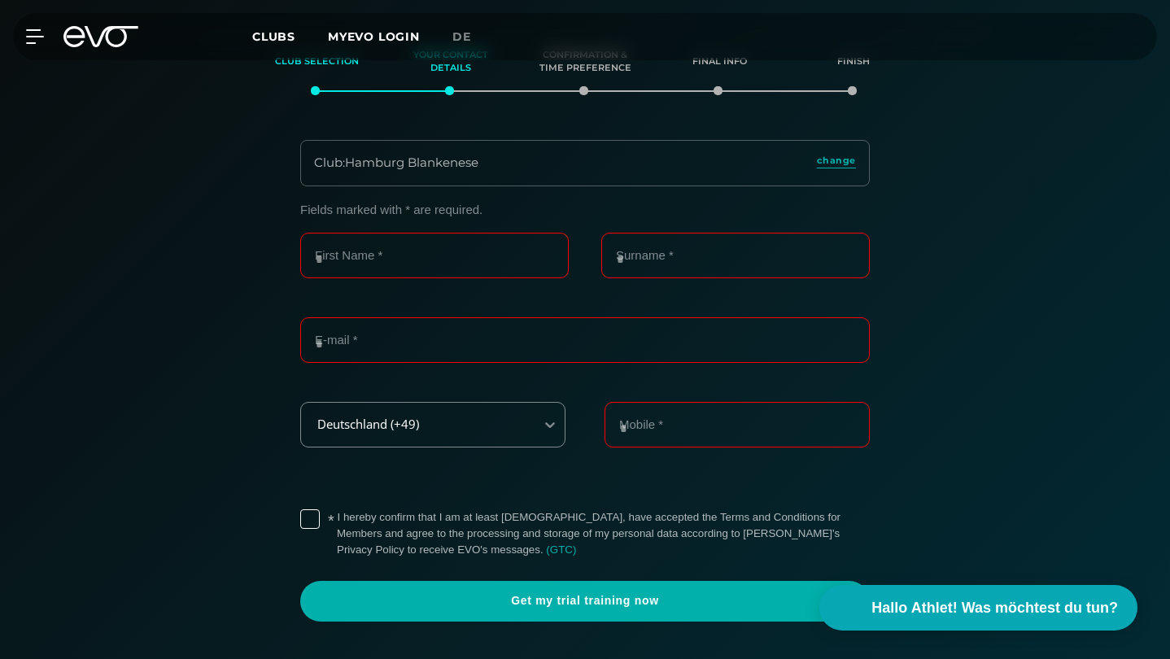
scroll to position [261, 0]
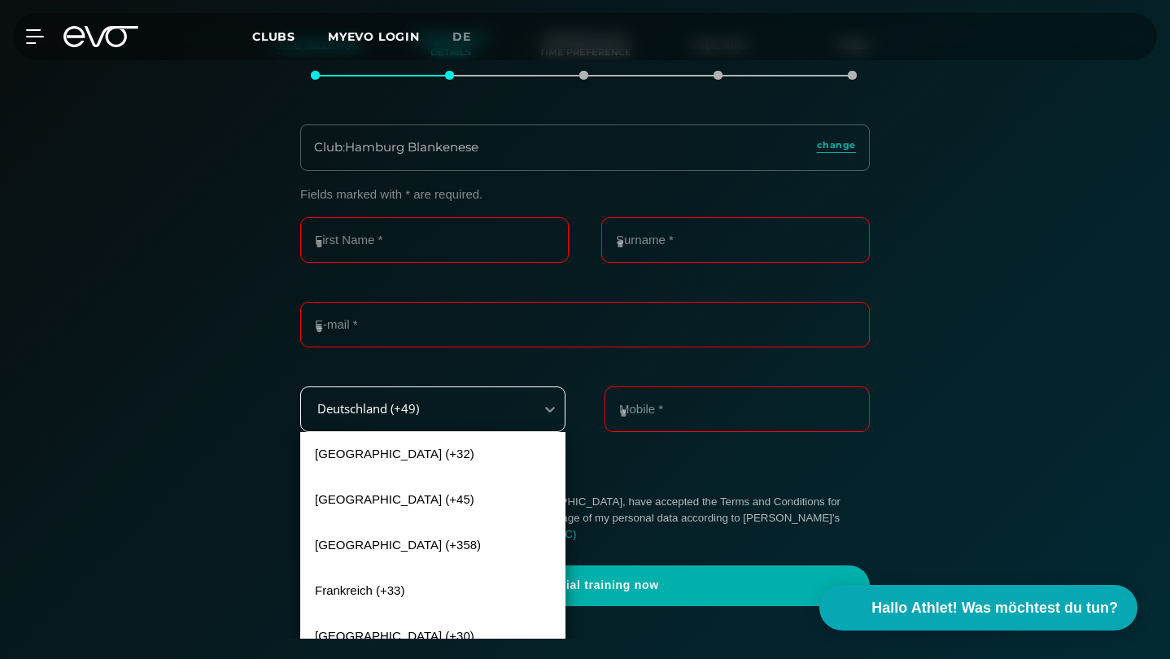
click at [448, 428] on div "Deutschland (+49)" at bounding box center [432, 409] width 265 height 46
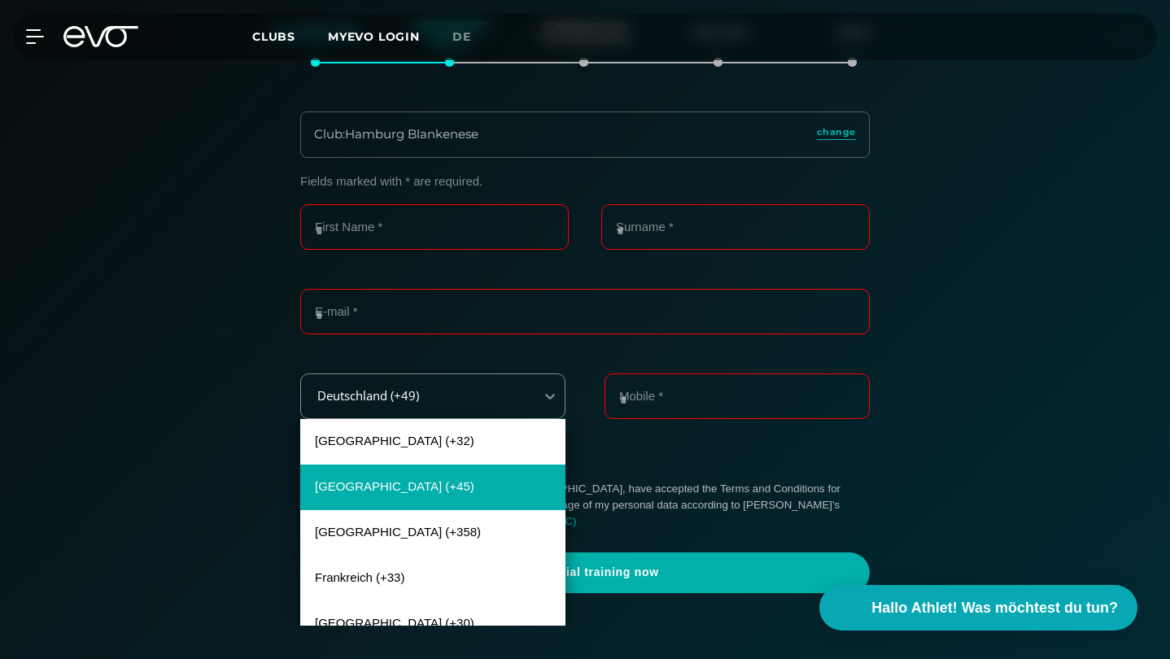
scroll to position [294, 0]
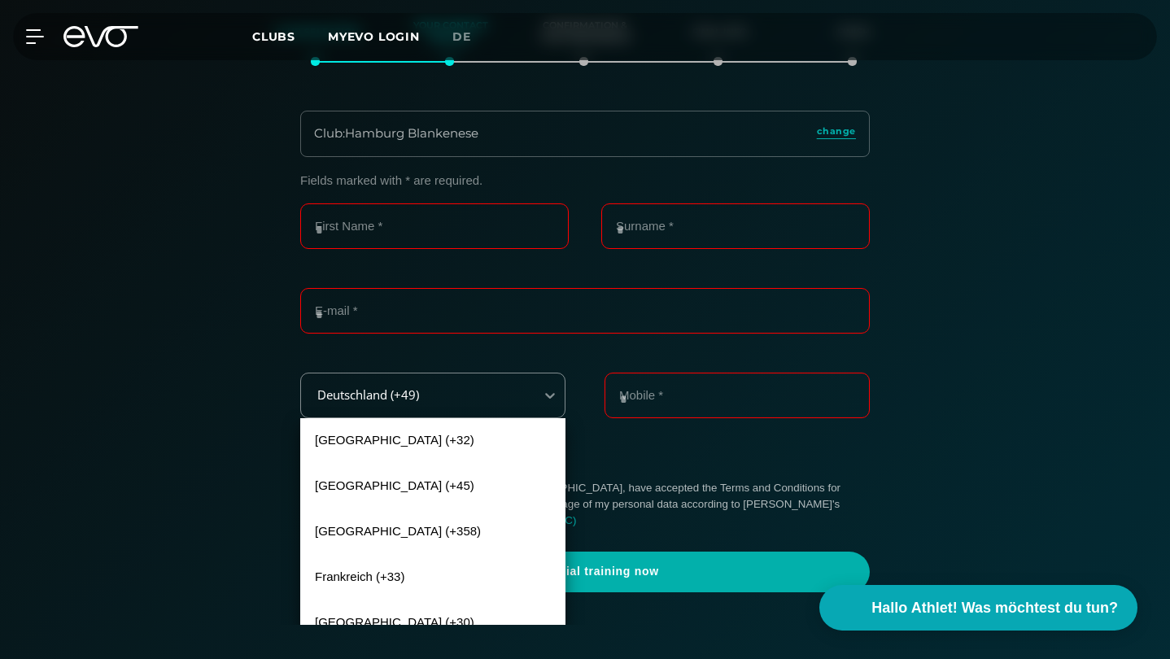
click at [235, 335] on div "Fields marked with * are required. First Name * Surname * E-mail * [GEOGRAPHIC_…" at bounding box center [585, 382] width 1123 height 419
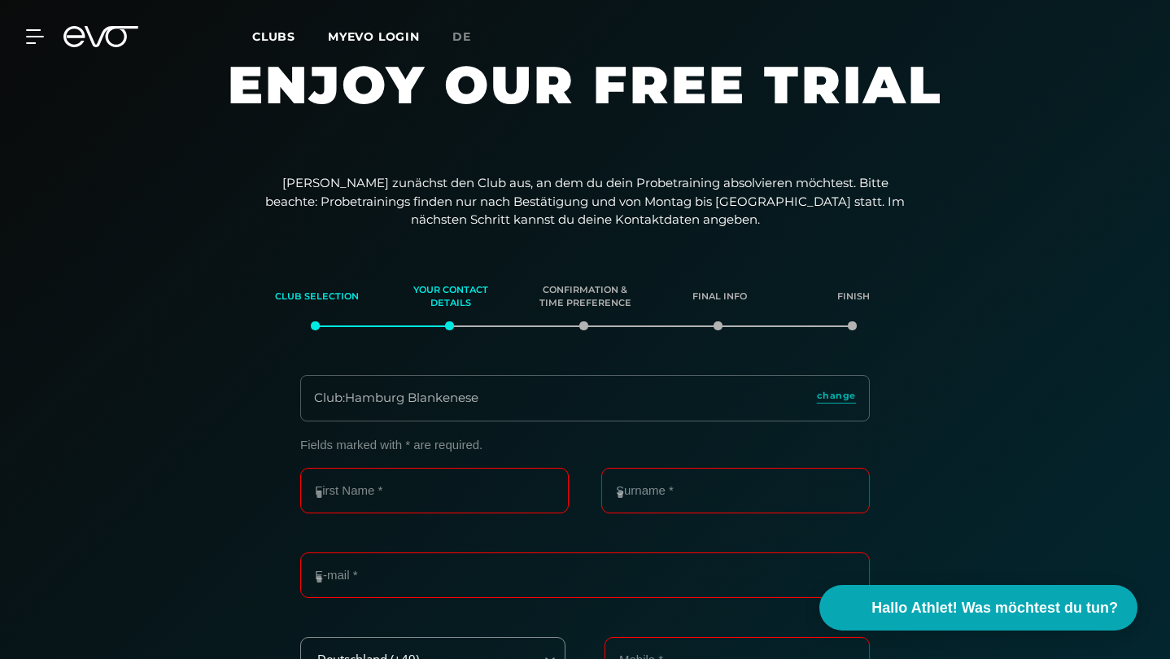
scroll to position [0, 0]
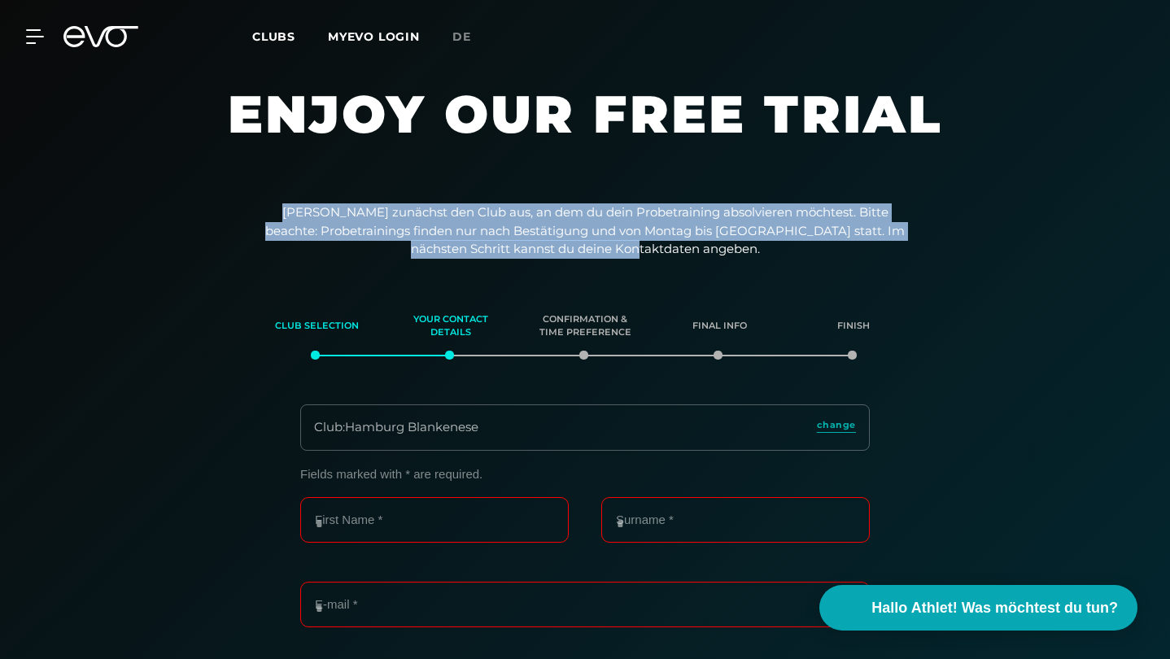
drag, startPoint x: 290, startPoint y: 209, endPoint x: 688, endPoint y: 253, distance: 401.0
click at [688, 253] on p "[PERSON_NAME] zunächst den Club aus, an dem du dein Probetraining absolvieren m…" at bounding box center [584, 230] width 651 height 55
